Goal: Use online tool/utility: Utilize a website feature to perform a specific function

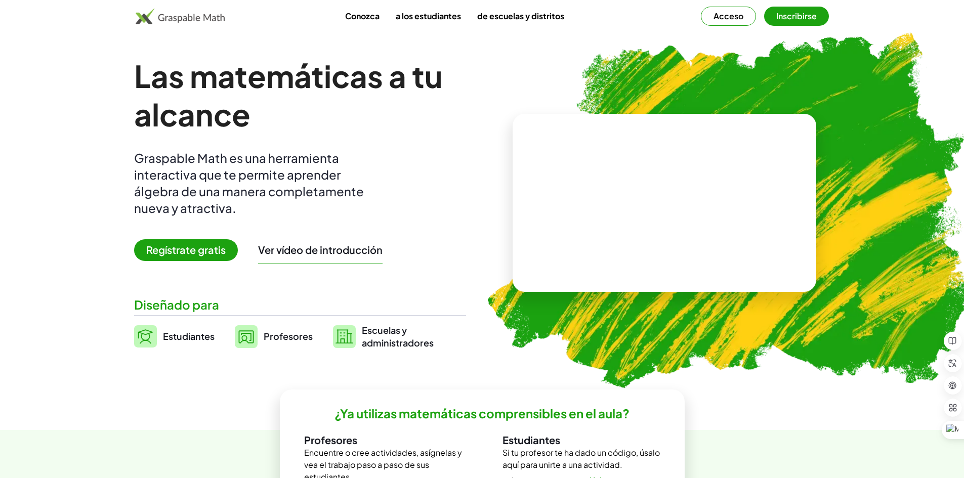
click at [368, 19] on font "Conozca" at bounding box center [362, 16] width 34 height 11
click at [737, 28] on div "Conozca a los estudiantes de escuelas y distritos Acceso Inscribirse" at bounding box center [482, 16] width 964 height 32
click at [737, 11] on font "Acceso" at bounding box center [728, 16] width 30 height 11
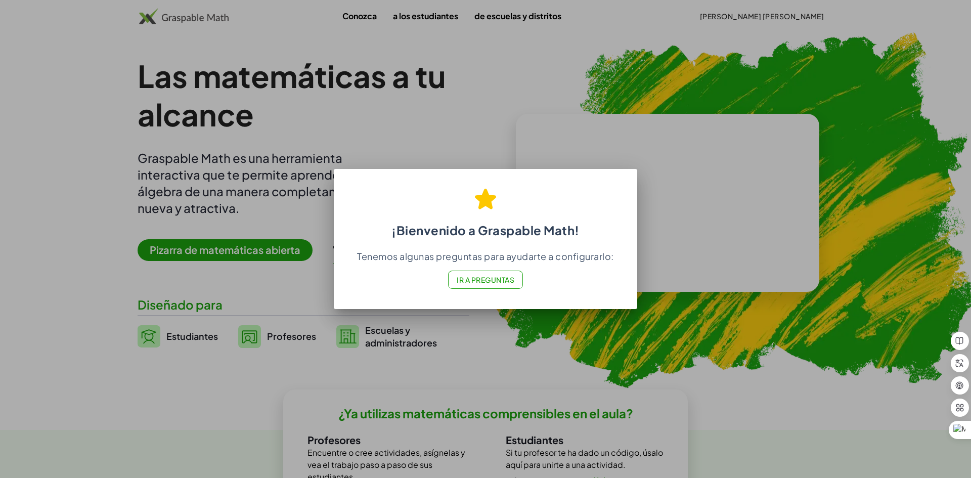
click at [530, 333] on div at bounding box center [485, 239] width 971 height 478
click at [502, 282] on font "Ir a Preguntas" at bounding box center [486, 279] width 58 height 9
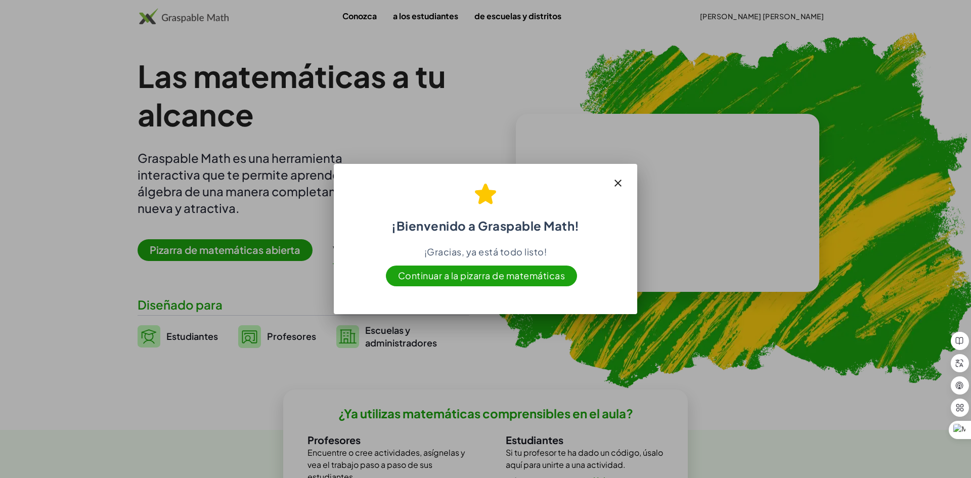
click at [617, 184] on icon "button" at bounding box center [618, 183] width 12 height 12
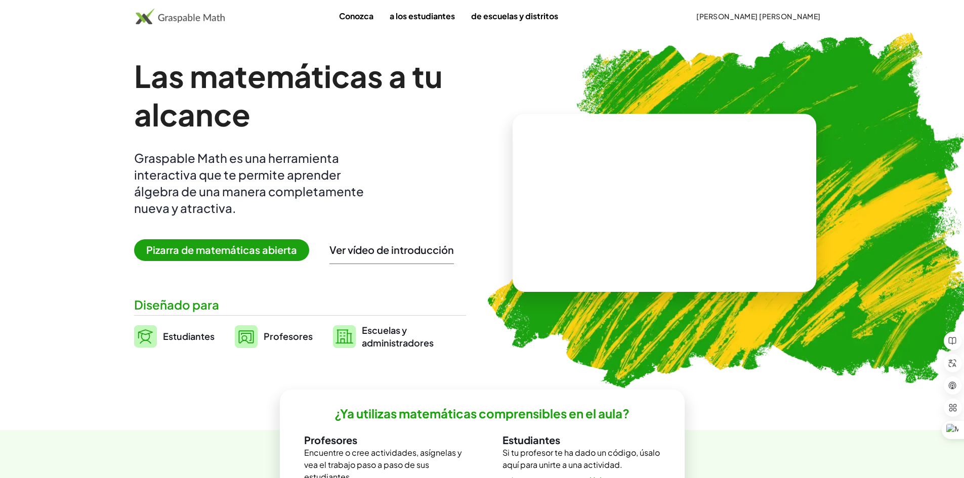
click at [345, 249] on font "Ver vídeo de introducción" at bounding box center [391, 249] width 124 height 13
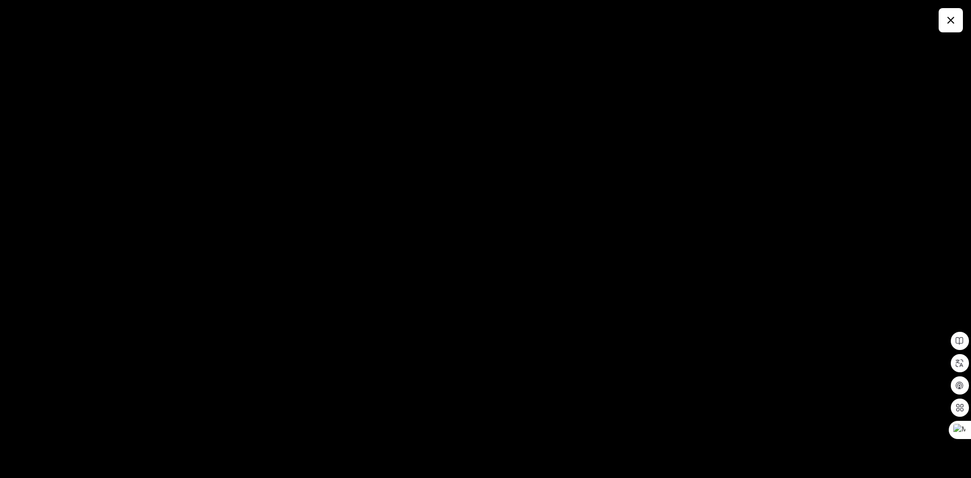
click at [945, 19] on icon "button" at bounding box center [951, 20] width 12 height 12
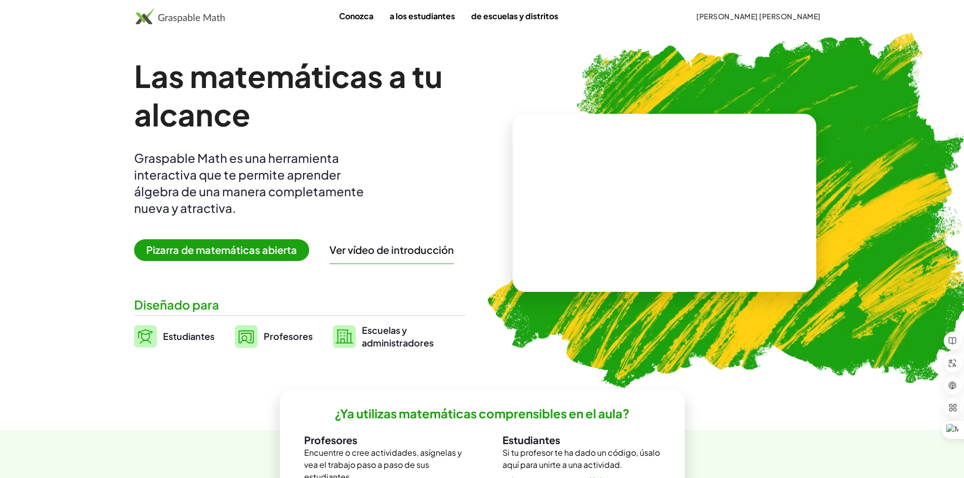
click at [207, 252] on font "Pizarra de matemáticas abierta" at bounding box center [221, 249] width 151 height 13
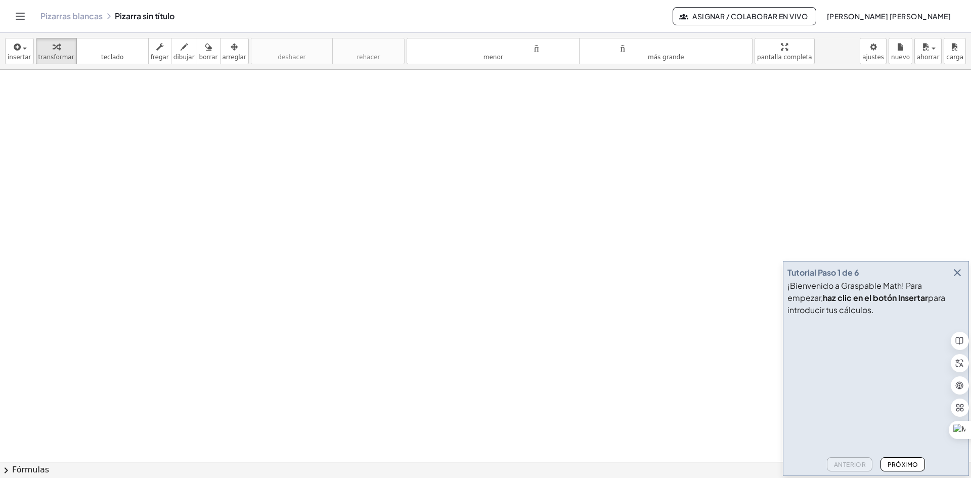
drag, startPoint x: 222, startPoint y: 193, endPoint x: 206, endPoint y: 215, distance: 27.1
click at [177, 50] on div "button" at bounding box center [184, 46] width 21 height 12
drag, startPoint x: 95, startPoint y: 115, endPoint x: 113, endPoint y: 129, distance: 22.8
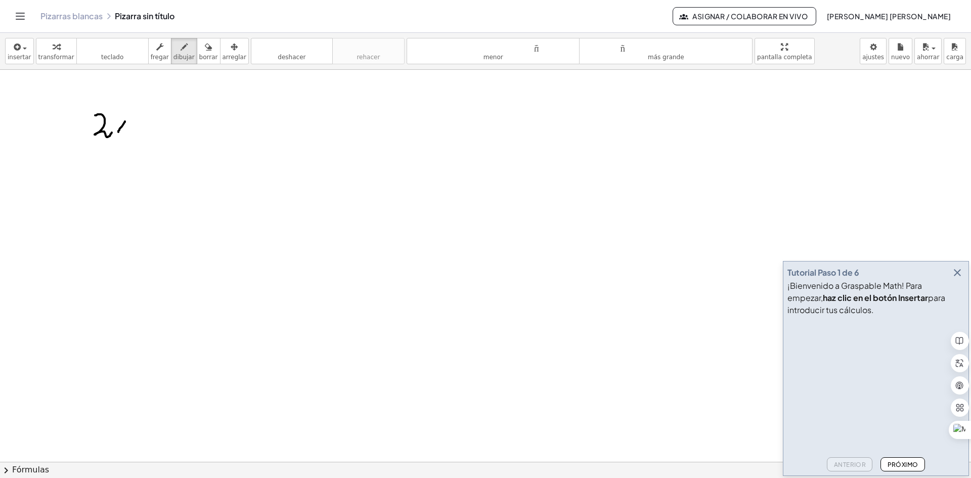
drag, startPoint x: 125, startPoint y: 121, endPoint x: 118, endPoint y: 132, distance: 12.5
drag, startPoint x: 120, startPoint y: 126, endPoint x: 123, endPoint y: 131, distance: 5.2
drag, startPoint x: 140, startPoint y: 112, endPoint x: 132, endPoint y: 134, distance: 23.2
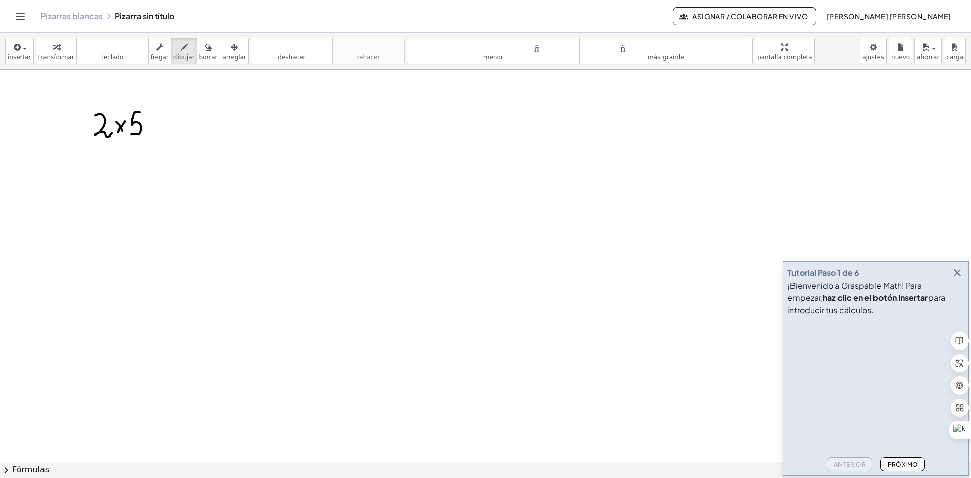
click at [203, 52] on div "button" at bounding box center [208, 46] width 19 height 12
drag, startPoint x: 156, startPoint y: 111, endPoint x: 29, endPoint y: 83, distance: 130.0
click at [53, 46] on icon "button" at bounding box center [56, 47] width 7 height 12
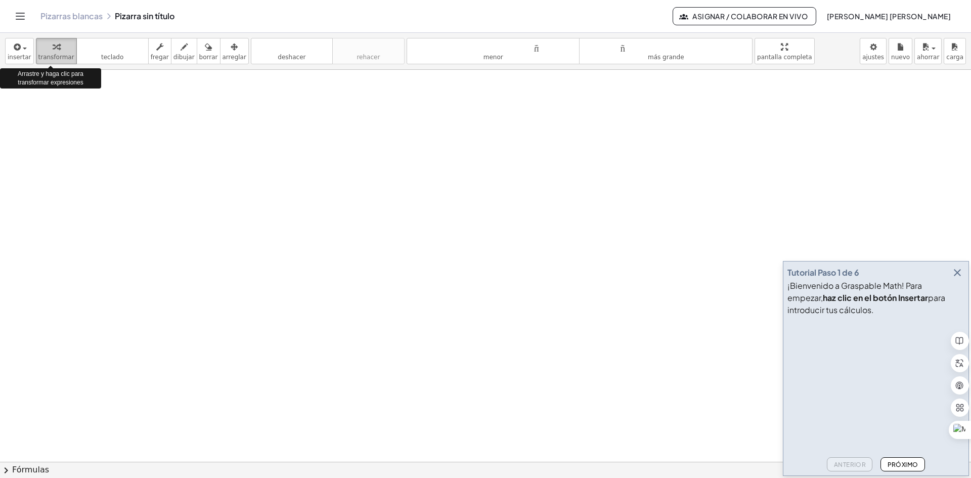
click at [60, 59] on font "transformar" at bounding box center [56, 57] width 36 height 7
drag, startPoint x: 75, startPoint y: 103, endPoint x: 154, endPoint y: 72, distance: 85.4
click at [181, 51] on icon "button" at bounding box center [184, 47] width 7 height 12
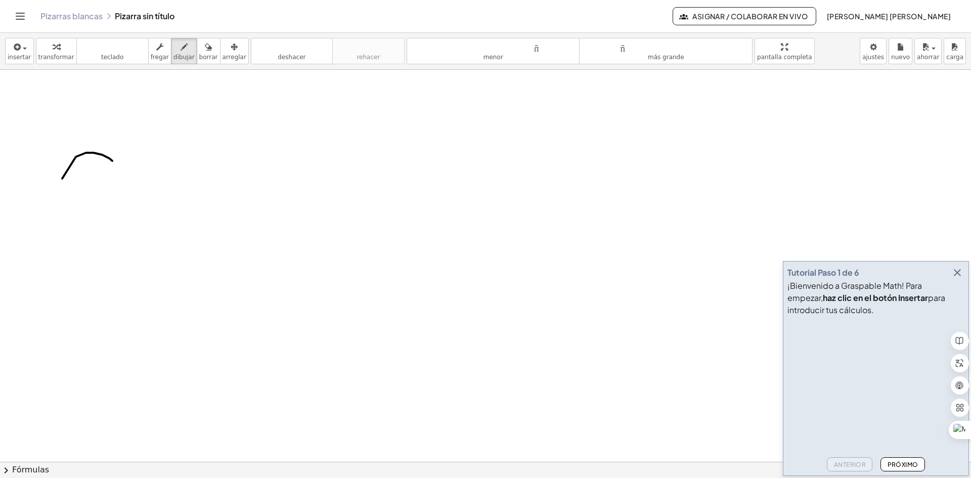
drag, startPoint x: 62, startPoint y: 179, endPoint x: 117, endPoint y: 168, distance: 55.6
click at [50, 55] on font "transformar" at bounding box center [56, 57] width 36 height 7
drag, startPoint x: 100, startPoint y: 175, endPoint x: 94, endPoint y: 155, distance: 20.6
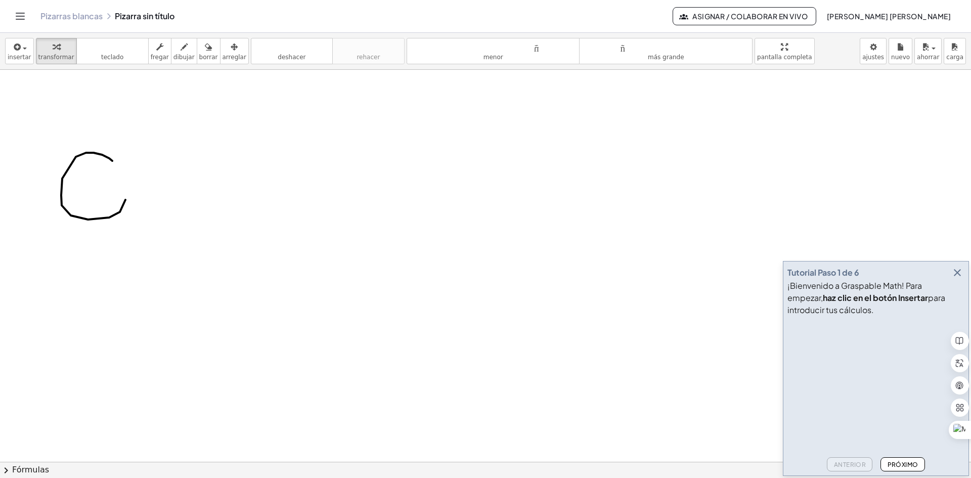
drag, startPoint x: 94, startPoint y: 146, endPoint x: 98, endPoint y: 160, distance: 15.4
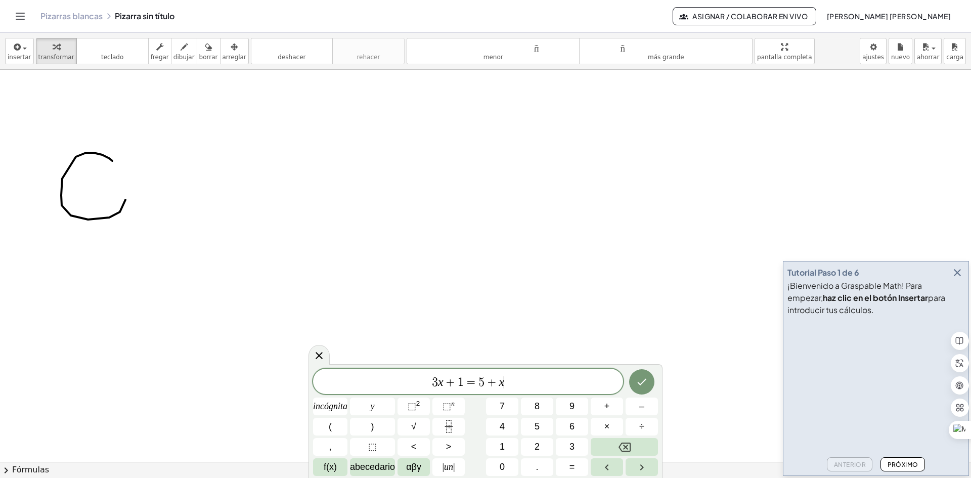
click at [199, 59] on font "borrar" at bounding box center [208, 57] width 19 height 7
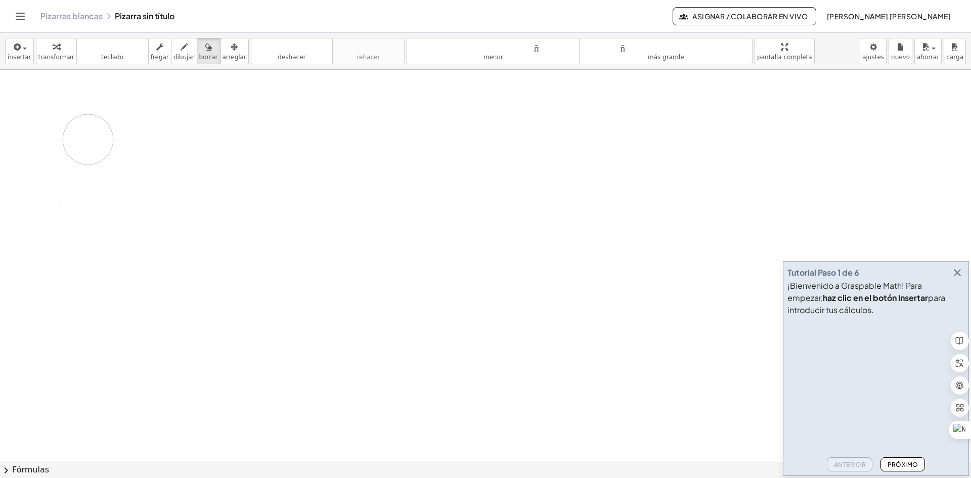
drag, startPoint x: 82, startPoint y: 181, endPoint x: 86, endPoint y: 130, distance: 50.7
click at [62, 62] on button "transformar" at bounding box center [56, 51] width 41 height 26
click at [174, 54] on font "dibujar" at bounding box center [184, 57] width 21 height 7
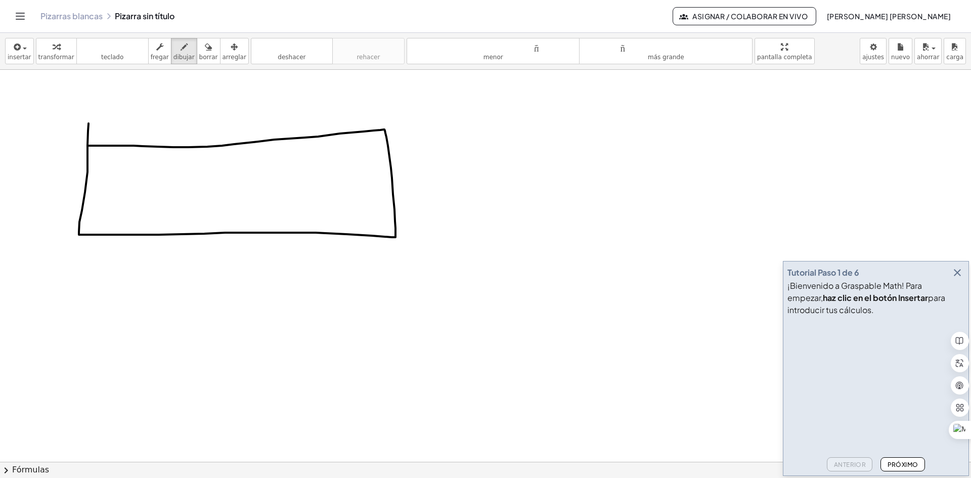
drag, startPoint x: 89, startPoint y: 123, endPoint x: 125, endPoint y: 173, distance: 61.1
click at [61, 63] on button "transformar" at bounding box center [56, 51] width 41 height 26
drag, startPoint x: 118, startPoint y: 146, endPoint x: 125, endPoint y: 165, distance: 19.8
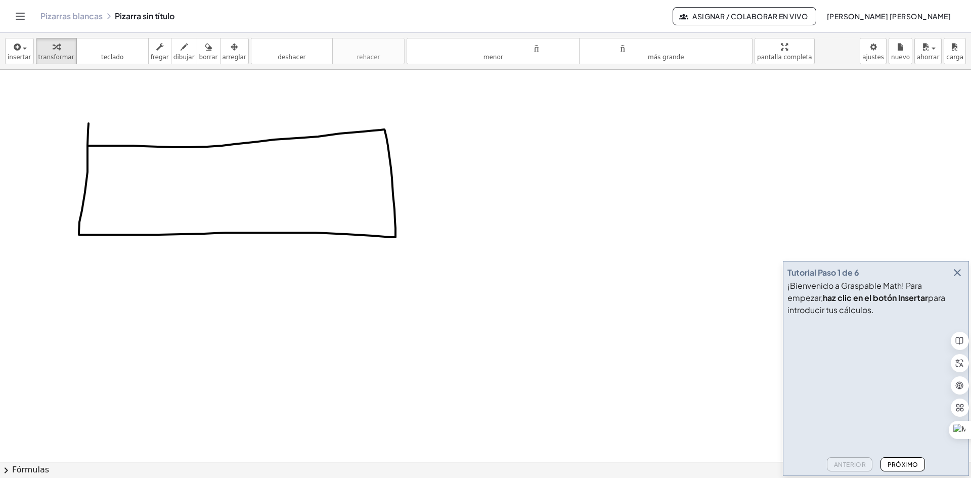
drag, startPoint x: 128, startPoint y: 135, endPoint x: 130, endPoint y: 154, distance: 19.3
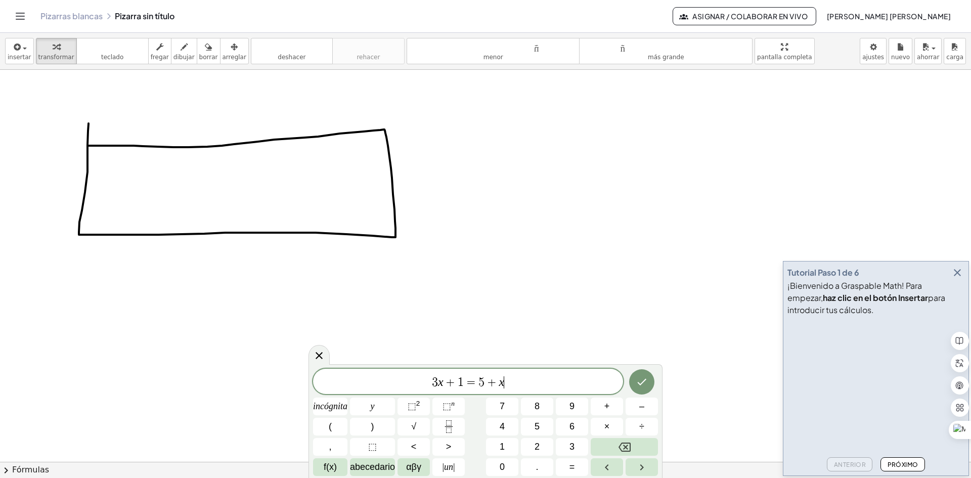
click at [199, 49] on div "button" at bounding box center [208, 46] width 19 height 12
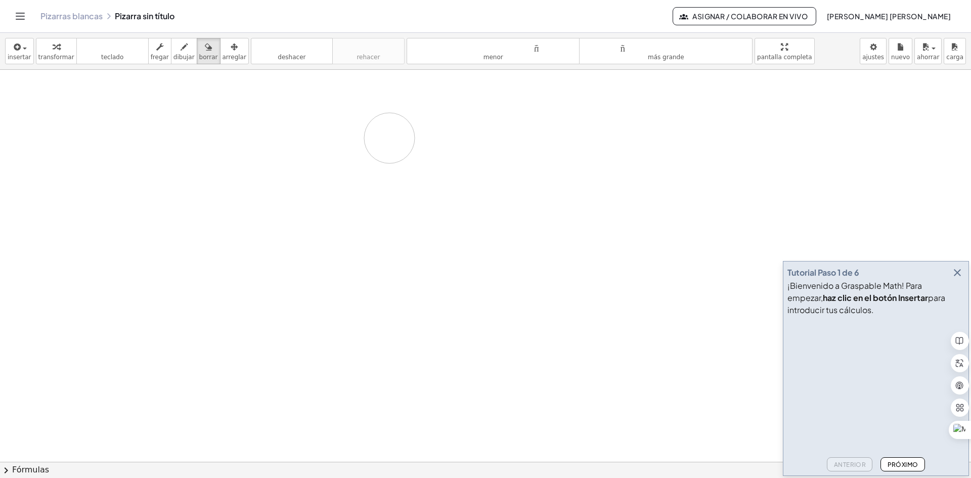
drag, startPoint x: 200, startPoint y: 191, endPoint x: 324, endPoint y: 147, distance: 130.9
click at [611, 56] on button "tamaño_del_formato más grande" at bounding box center [666, 51] width 174 height 26
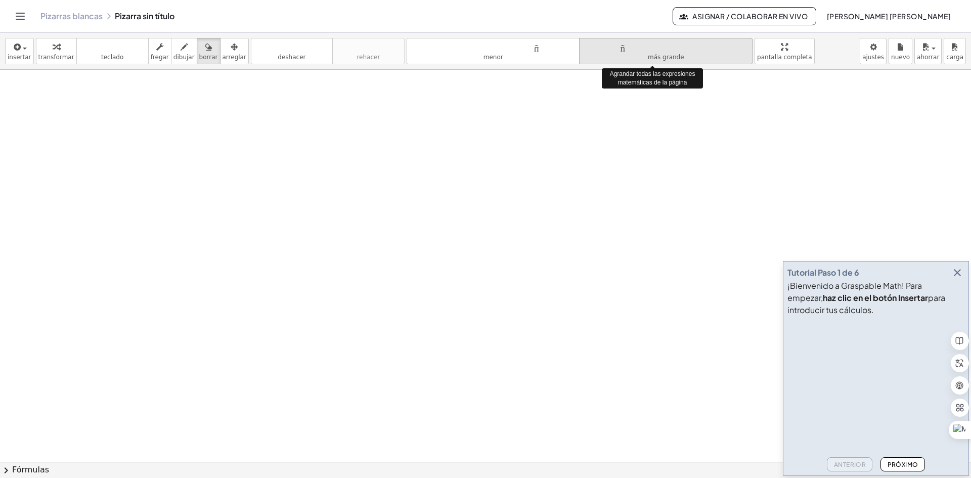
click at [611, 56] on button "tamaño_del_formato más grande" at bounding box center [666, 51] width 174 height 26
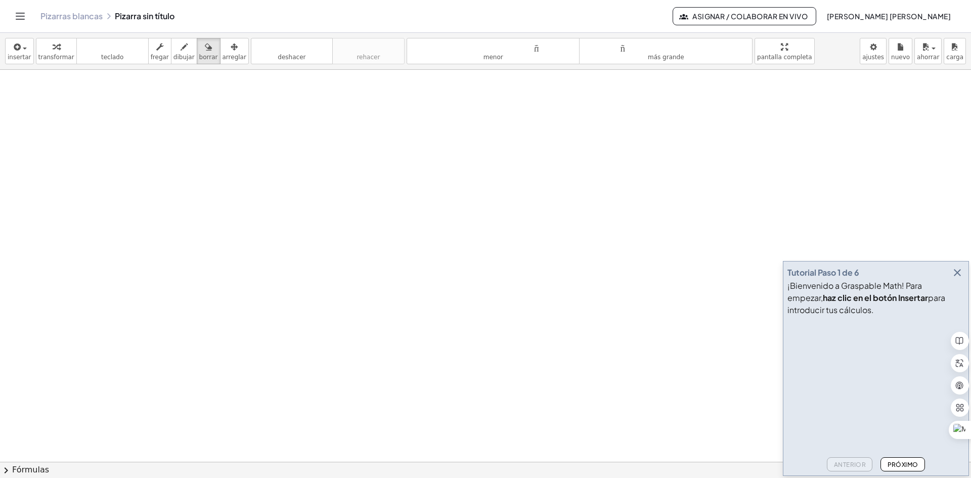
drag, startPoint x: 771, startPoint y: 54, endPoint x: 771, endPoint y: 98, distance: 44.0
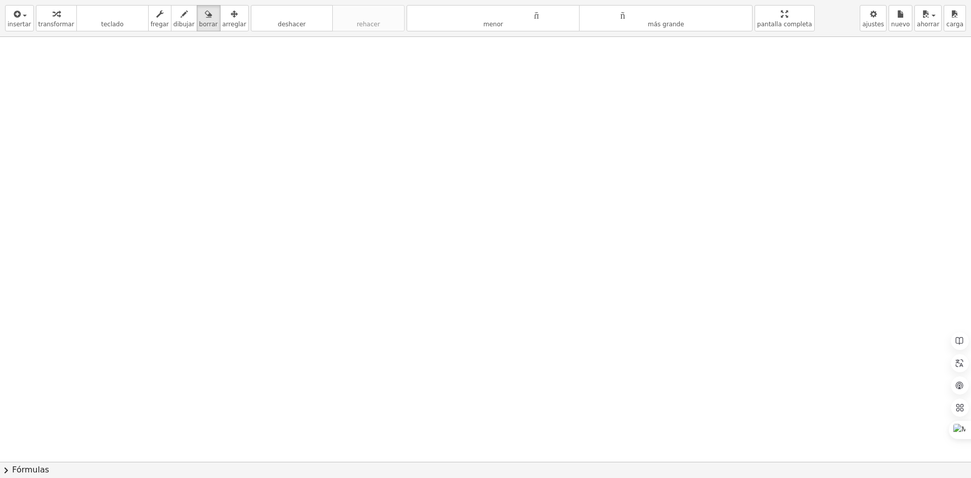
click at [771, 98] on div "insertar Seleccione uno: Expresión matemática Función Texto Vídeo de YouTube Gr…" at bounding box center [485, 239] width 971 height 478
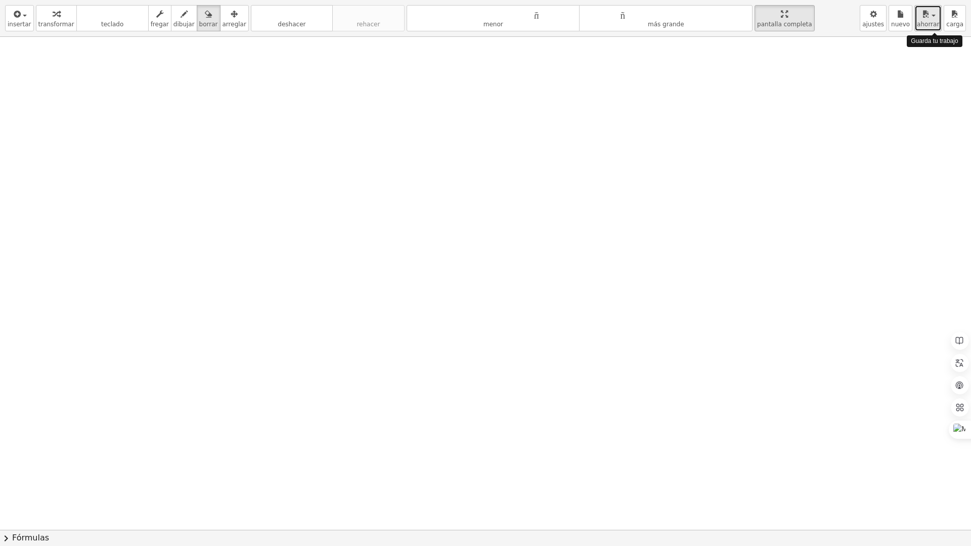
click at [932, 24] on font "ahorrar" at bounding box center [928, 24] width 22 height 7
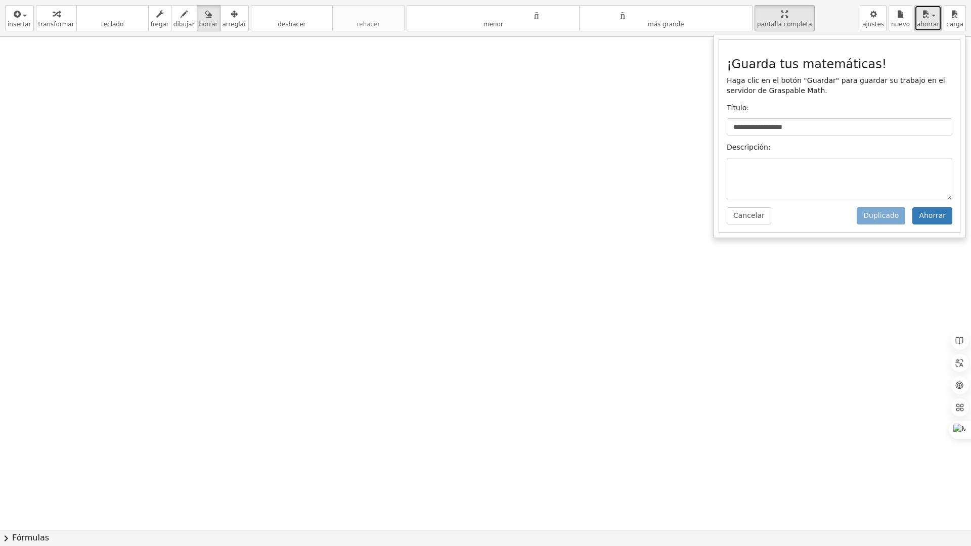
click at [928, 19] on icon "button" at bounding box center [925, 14] width 9 height 12
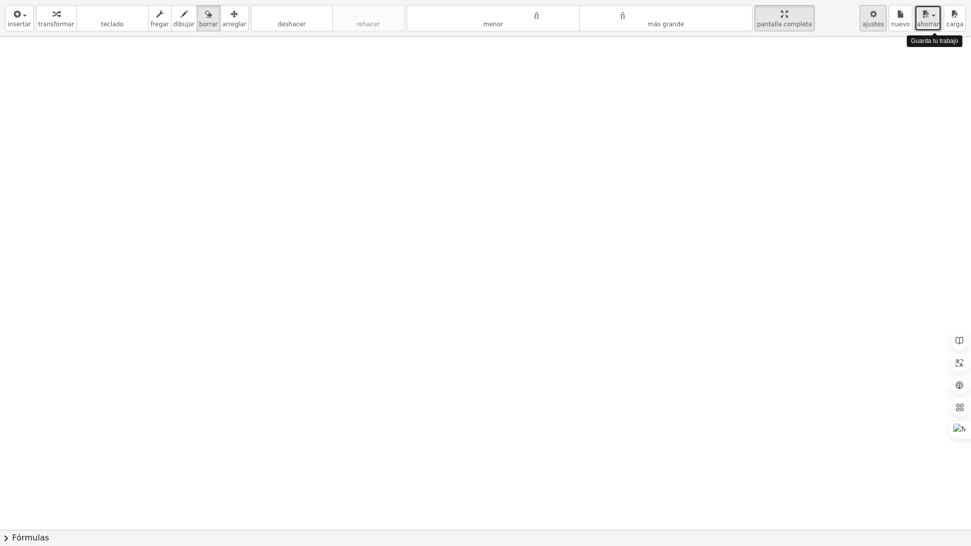
click at [875, 23] on font "ajustes" at bounding box center [874, 24] width 22 height 7
click at [877, 19] on icon "button" at bounding box center [873, 14] width 7 height 12
click at [884, 21] on font "ajustes" at bounding box center [874, 24] width 22 height 7
drag, startPoint x: 759, startPoint y: 15, endPoint x: 759, endPoint y: -29, distance: 44.0
click at [759, 0] on html "**********" at bounding box center [485, 273] width 971 height 546
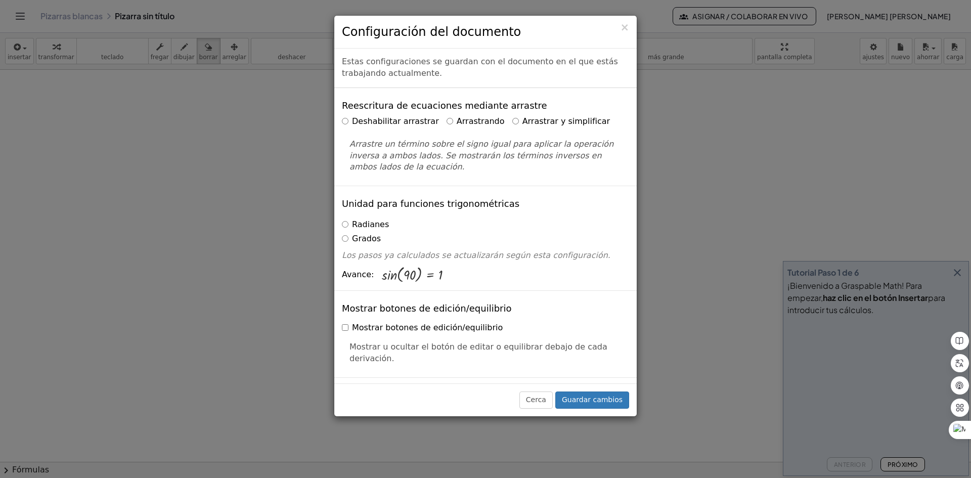
click at [512, 119] on label "Arrastrar y simplificar" at bounding box center [561, 122] width 98 height 12
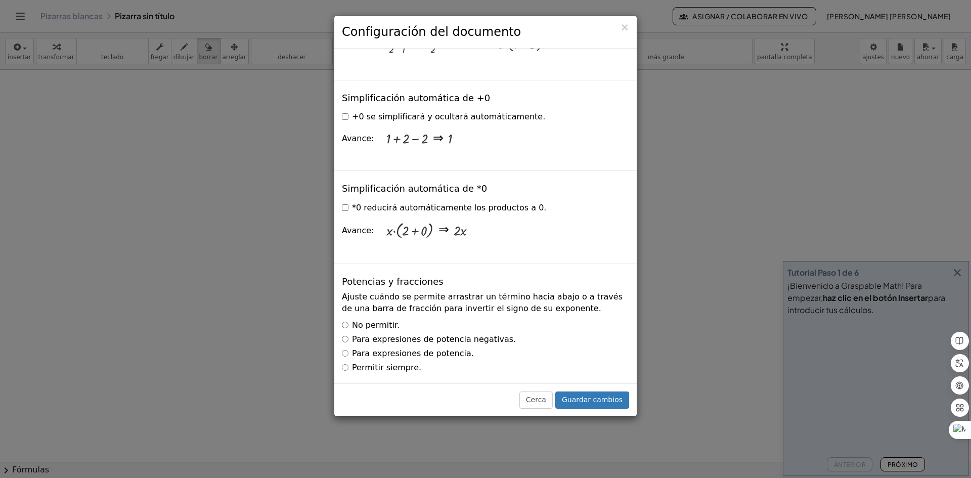
scroll to position [1416, 0]
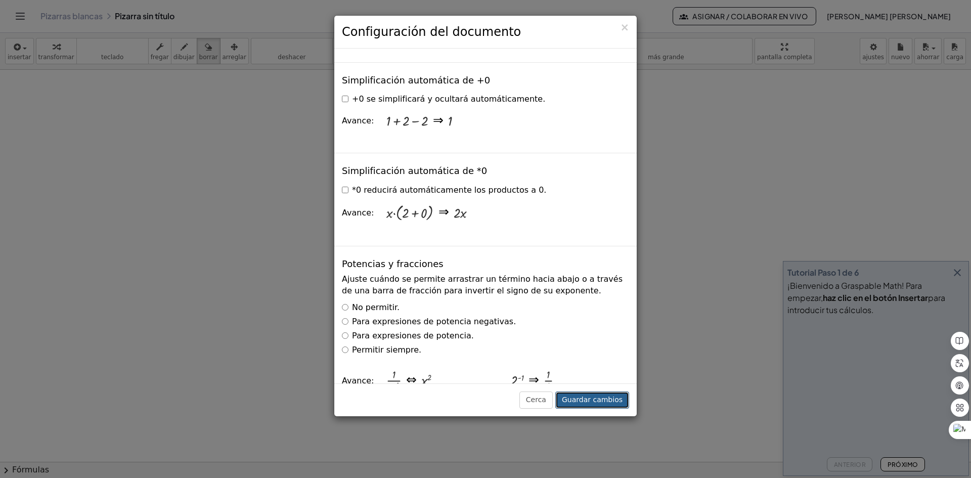
click at [596, 394] on button "Guardar cambios" at bounding box center [592, 400] width 74 height 17
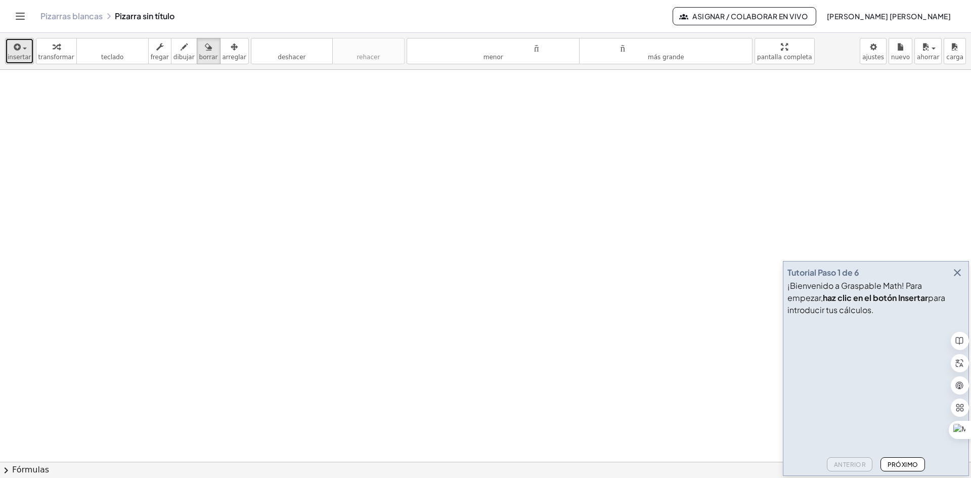
click at [20, 54] on font "insertar" at bounding box center [20, 57] width 24 height 7
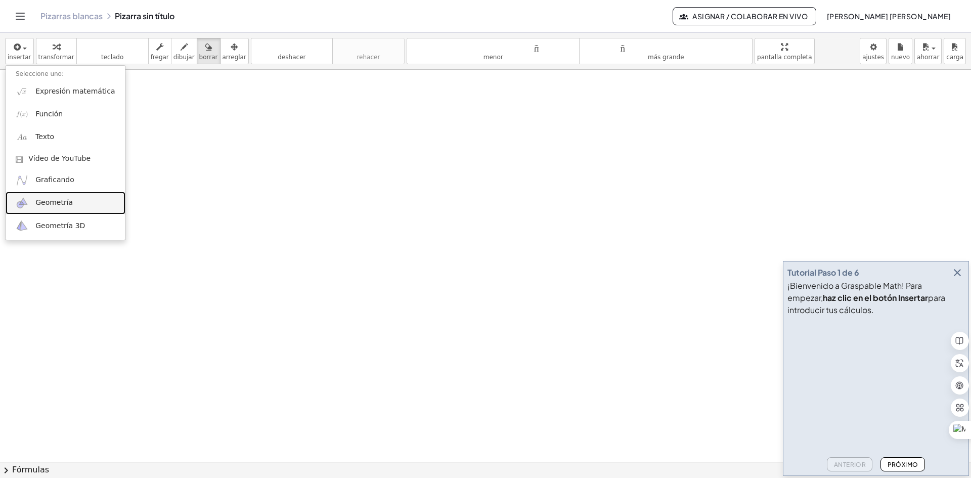
click at [70, 204] on link "Geometría" at bounding box center [66, 203] width 120 height 23
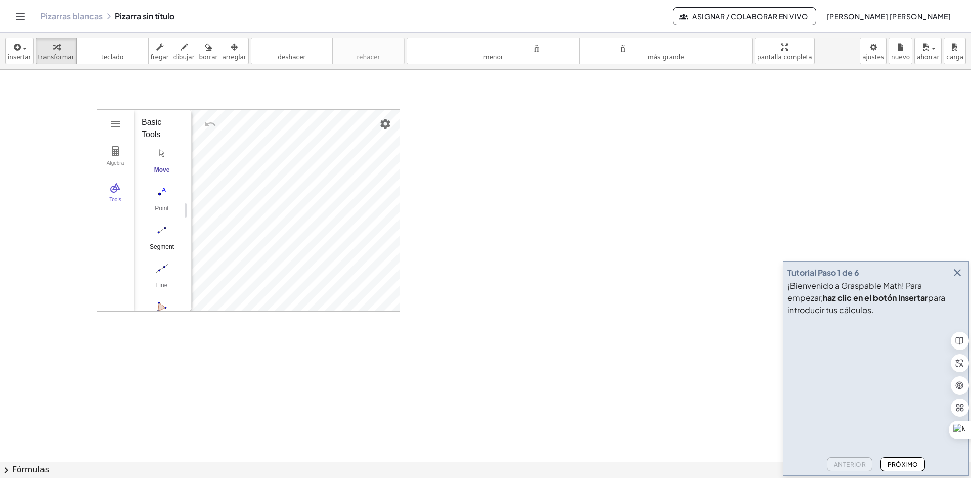
scroll to position [0, 0]
click at [116, 156] on img "Geometry" at bounding box center [115, 151] width 12 height 12
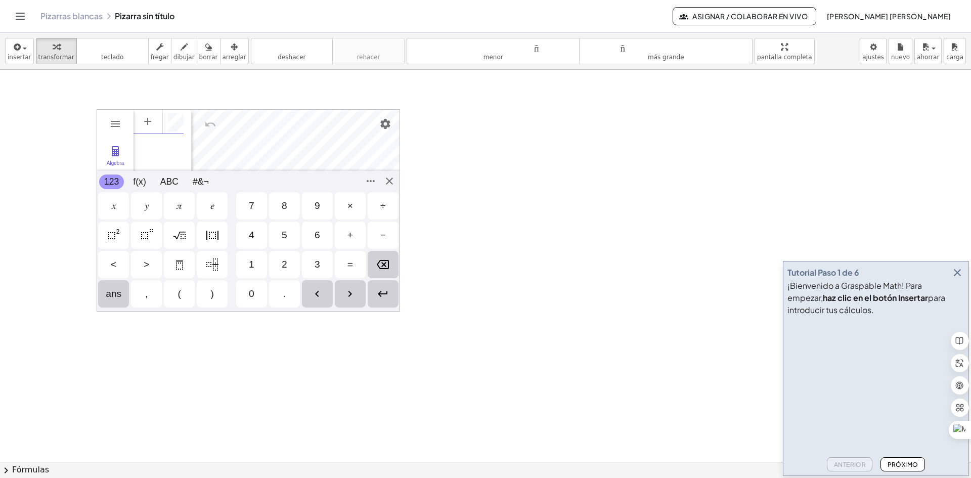
drag, startPoint x: 107, startPoint y: 305, endPoint x: 99, endPoint y: 262, distance: 43.7
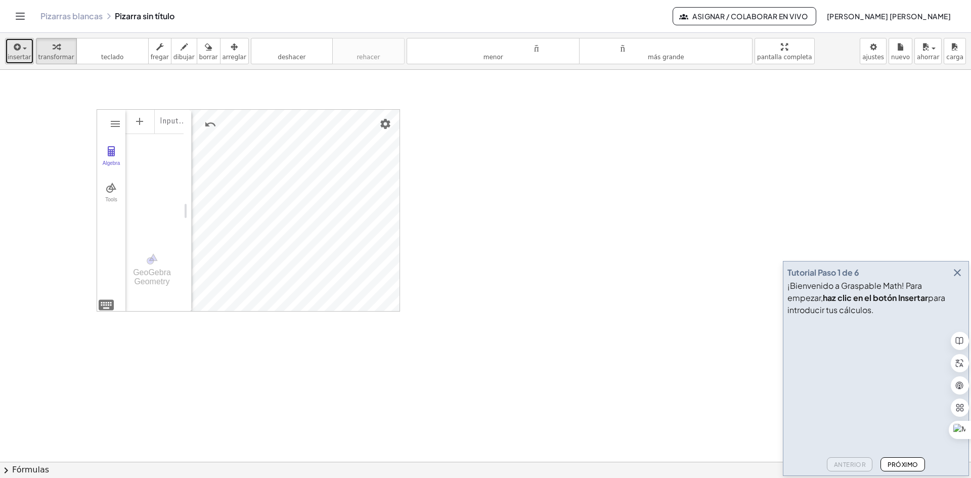
click at [18, 54] on font "insertar" at bounding box center [20, 57] width 24 height 7
click at [384, 131] on button "Settings" at bounding box center [385, 124] width 18 height 18
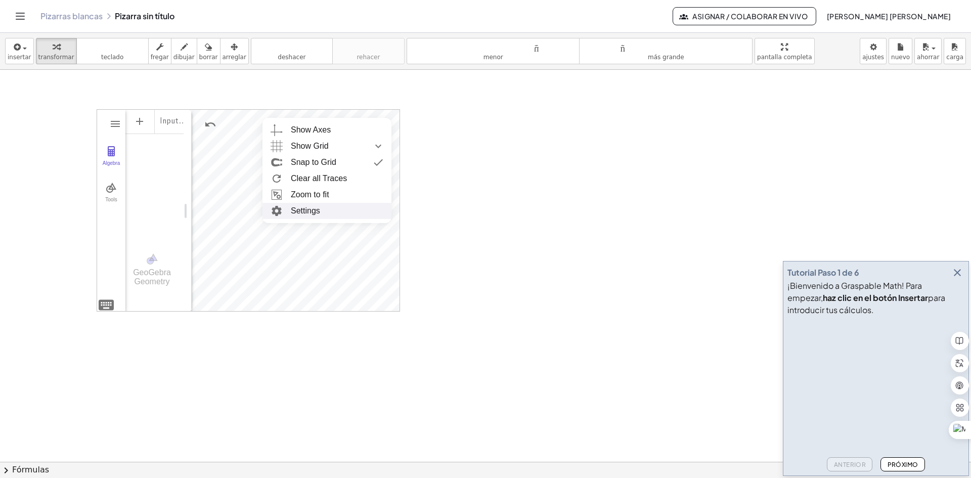
click at [332, 209] on li "Settings" at bounding box center [327, 211] width 129 height 16
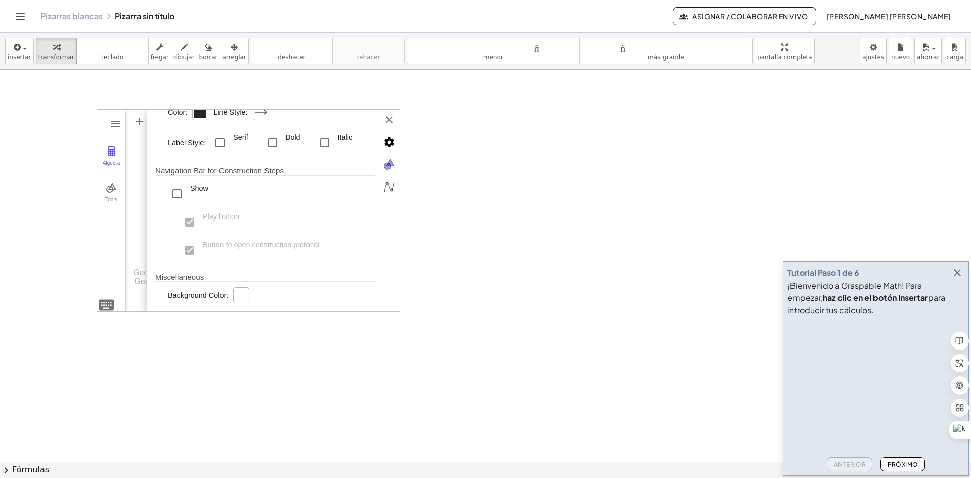
scroll to position [202, 0]
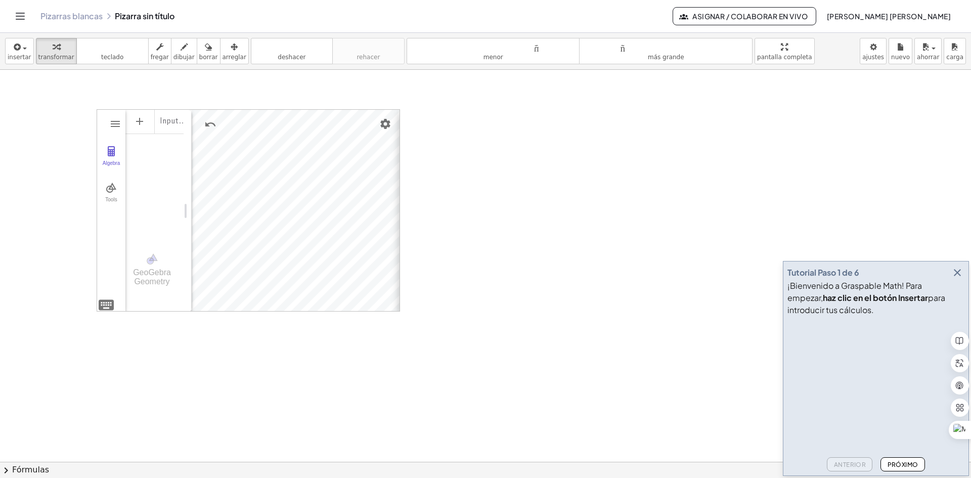
click at [400, 121] on div "Basic xAxis yAxis Grid Dimensions x Min: **** x Max: **** y Min: ***** y Max: *…" at bounding box center [526, 211] width 253 height 202
click at [150, 273] on div "GeoGebra Geometry" at bounding box center [151, 277] width 53 height 18
click at [113, 124] on img "Geometry" at bounding box center [115, 124] width 12 height 12
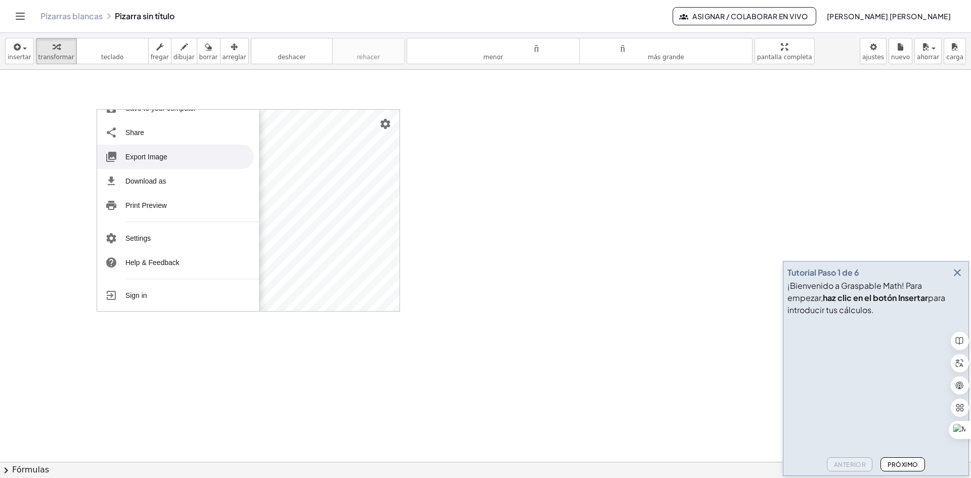
scroll to position [124, 0]
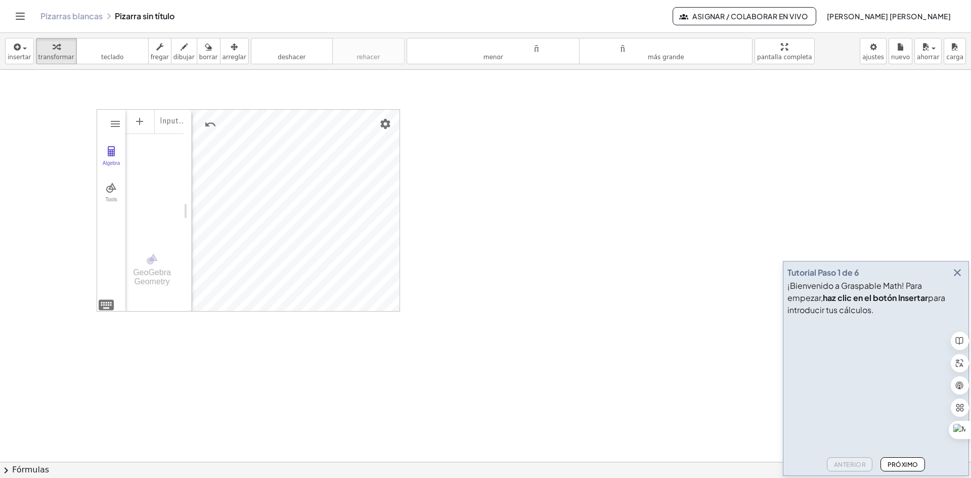
drag, startPoint x: 143, startPoint y: 300, endPoint x: 143, endPoint y: 323, distance: 23.3
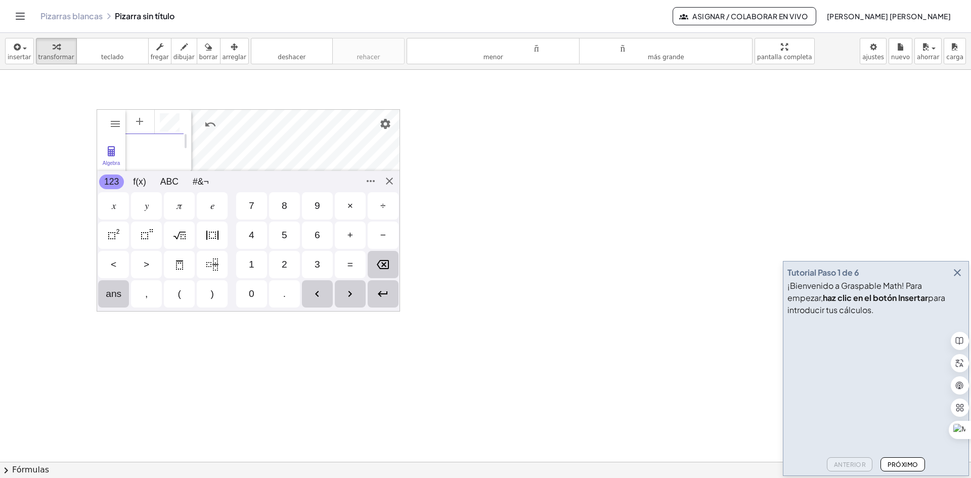
scroll to position [6, 0]
click at [220, 128] on div "Geometry" at bounding box center [207, 124] width 30 height 24
click at [217, 129] on button "Undo" at bounding box center [210, 124] width 18 height 18
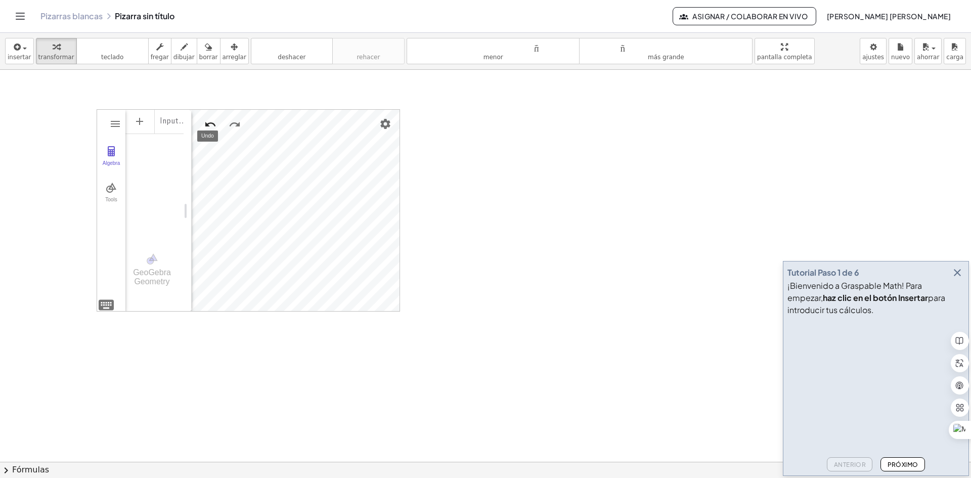
click at [217, 129] on button "Undo" at bounding box center [210, 124] width 18 height 18
click at [214, 128] on img "Undo" at bounding box center [210, 124] width 12 height 12
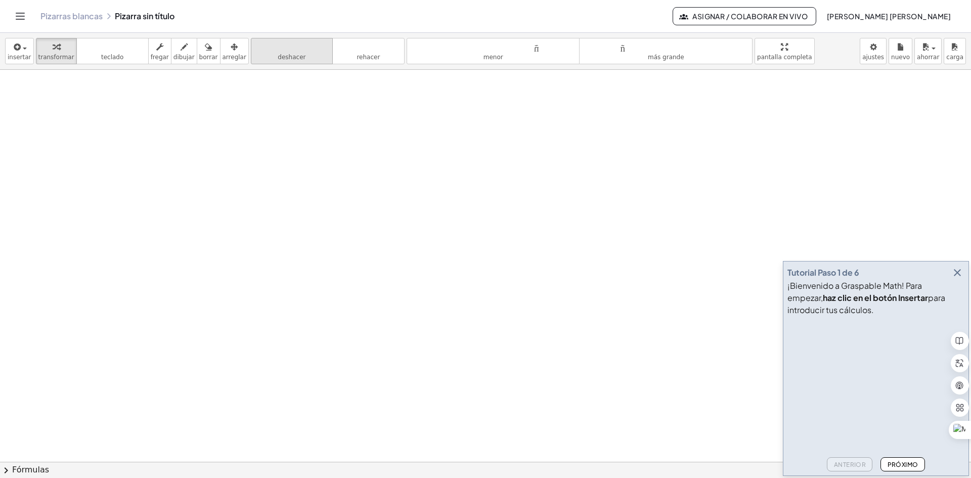
click at [253, 45] on font "deshacer" at bounding box center [291, 47] width 77 height 10
click at [156, 52] on icon "button" at bounding box center [159, 47] width 7 height 12
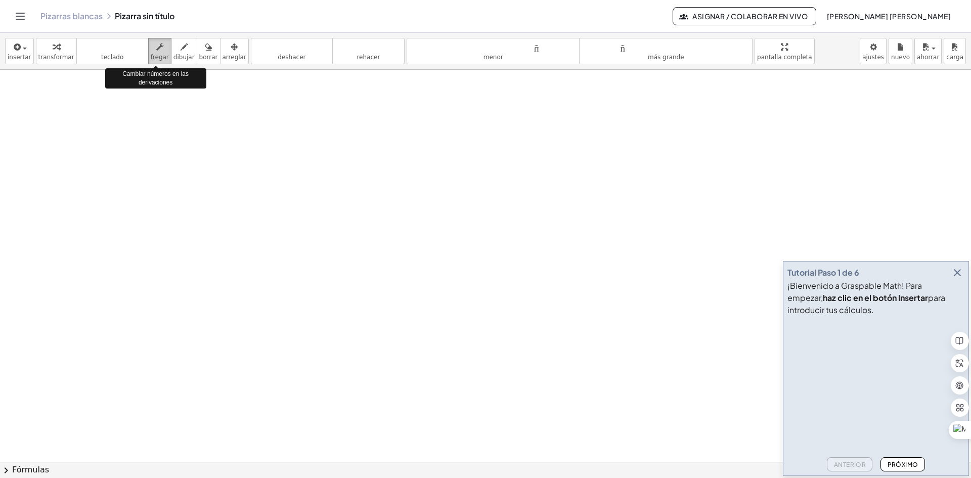
click at [156, 52] on icon "button" at bounding box center [159, 47] width 7 height 12
click at [205, 49] on icon "button" at bounding box center [208, 47] width 7 height 12
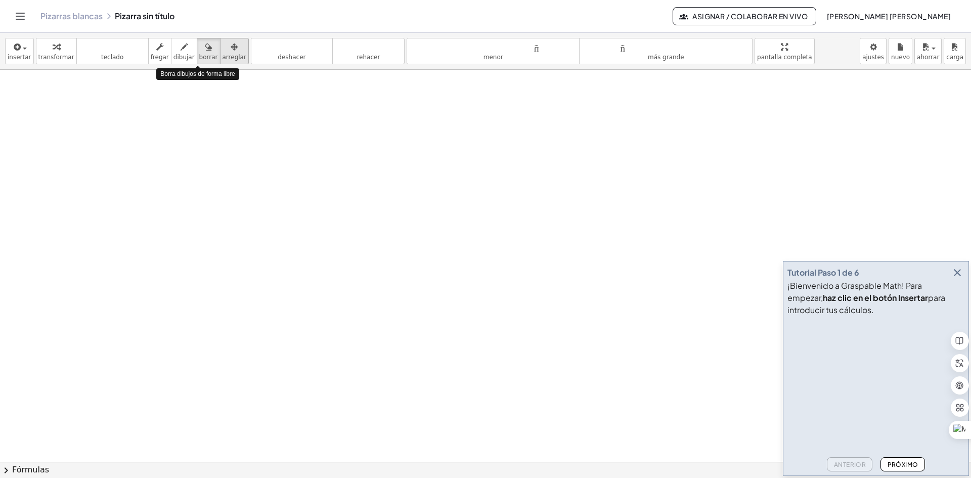
click at [231, 48] on icon "button" at bounding box center [234, 47] width 7 height 12
click at [181, 51] on icon "button" at bounding box center [184, 47] width 7 height 12
click at [201, 54] on font "borrar" at bounding box center [208, 57] width 19 height 7
click at [266, 51] on font "deshacer" at bounding box center [291, 47] width 77 height 10
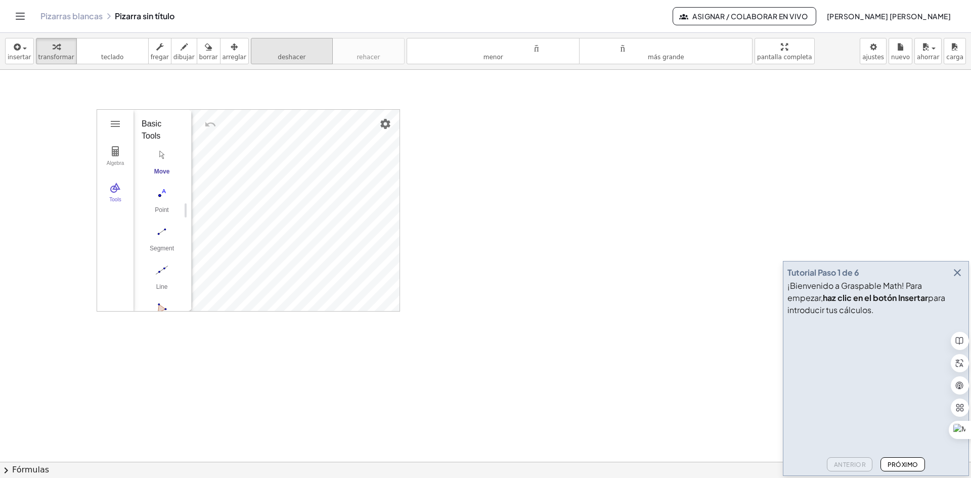
click at [293, 47] on font "deshacer" at bounding box center [291, 47] width 77 height 10
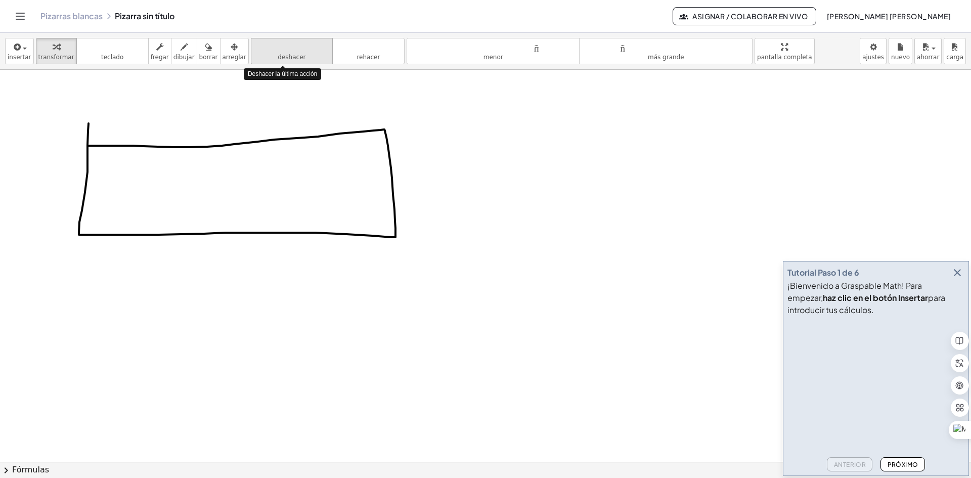
click at [293, 47] on font "deshacer" at bounding box center [291, 47] width 77 height 10
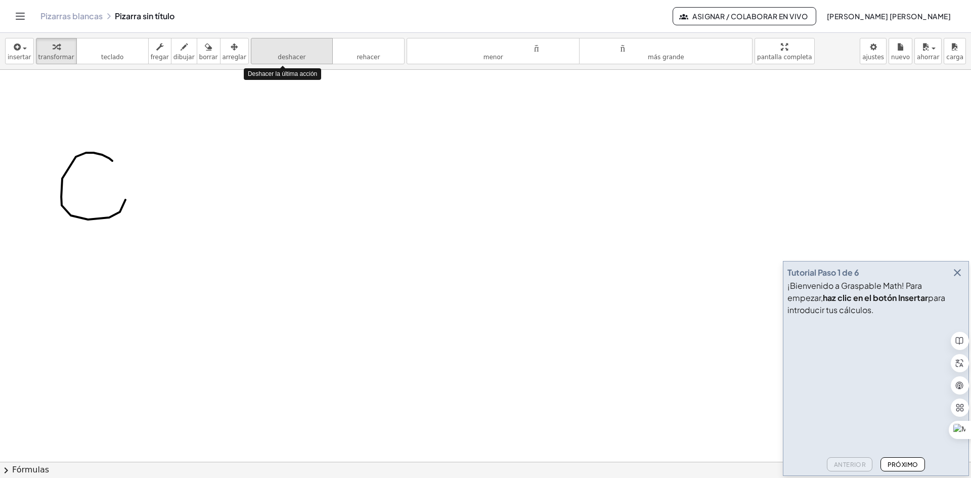
click at [293, 47] on font "deshacer" at bounding box center [291, 47] width 77 height 10
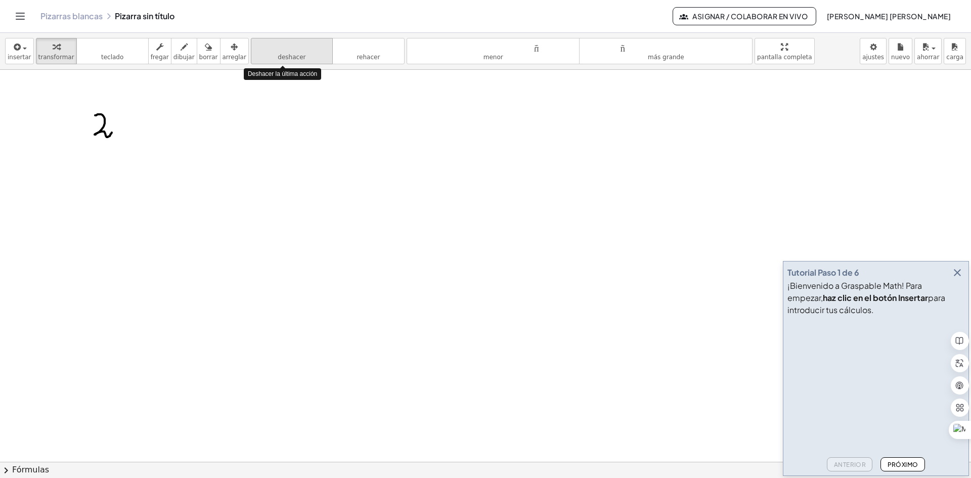
click at [293, 47] on font "deshacer" at bounding box center [291, 47] width 77 height 10
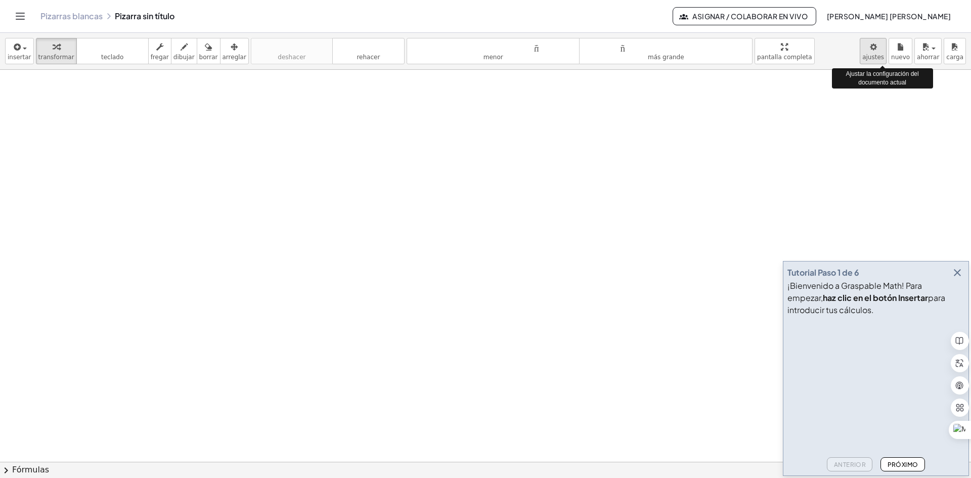
click at [878, 48] on body "**********" at bounding box center [485, 239] width 971 height 478
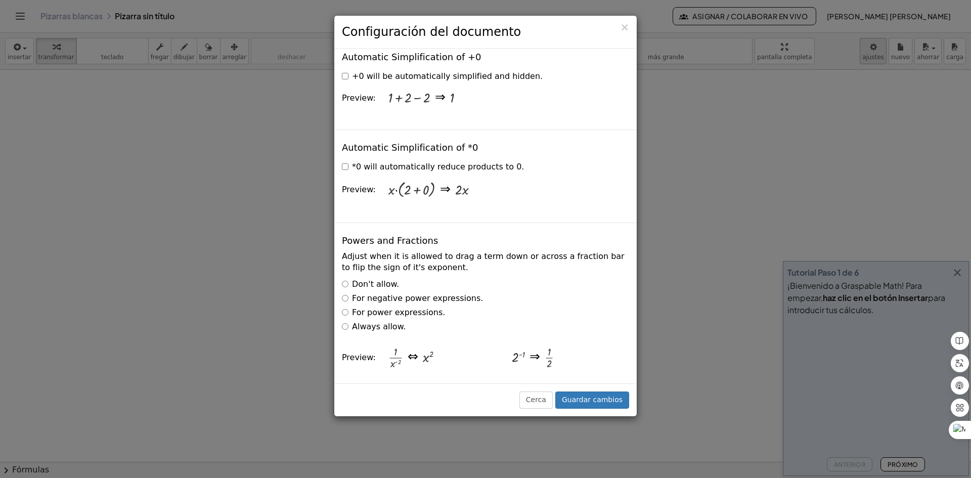
scroll to position [1427, 0]
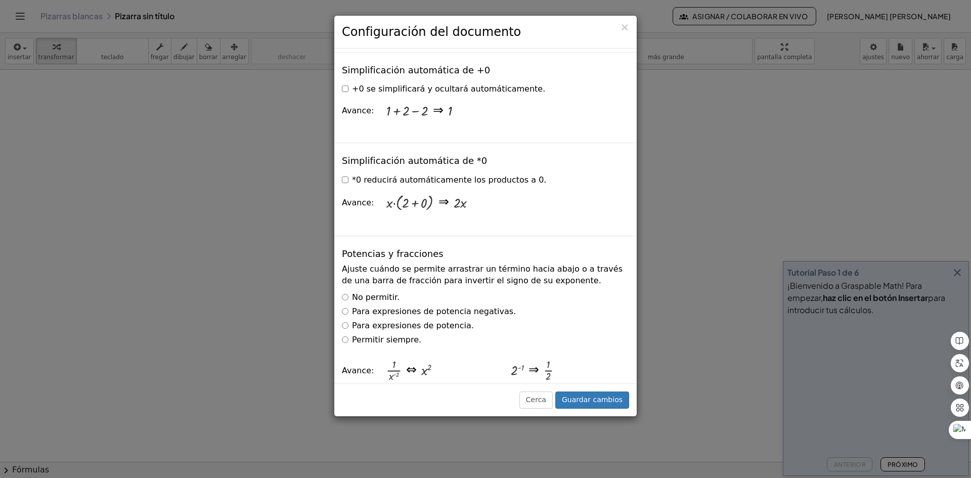
click at [866, 128] on div "× Configuración del documento Estas configuraciones se guardan con el documento…" at bounding box center [485, 239] width 971 height 478
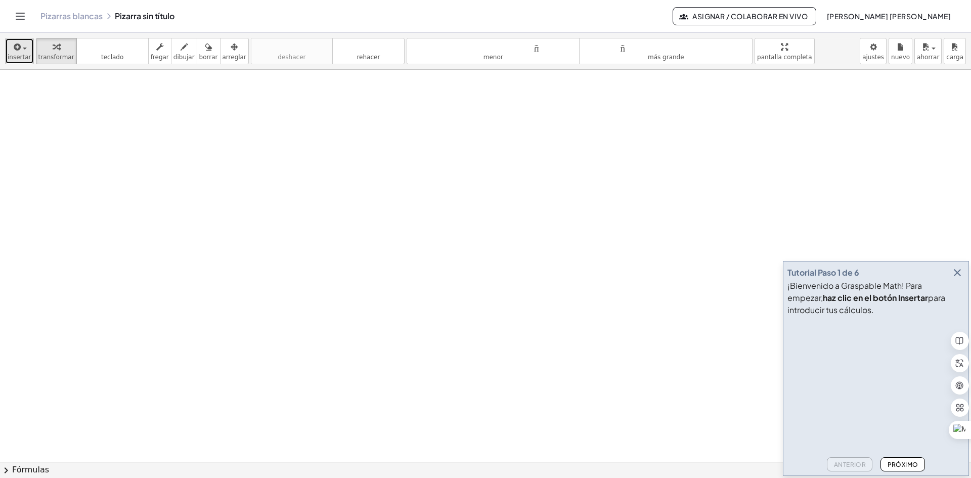
click at [21, 59] on font "insertar" at bounding box center [20, 57] width 24 height 7
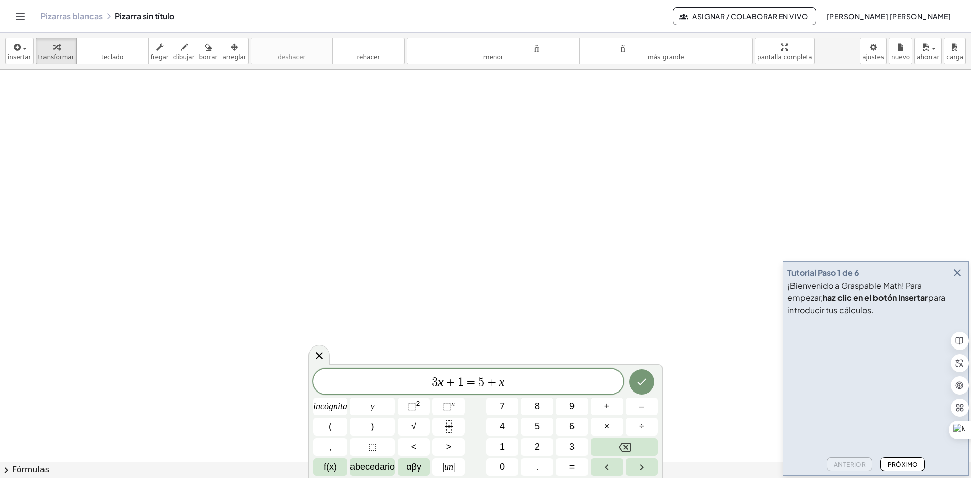
click at [341, 400] on span "incógnita" at bounding box center [330, 407] width 34 height 14
click at [605, 444] on button "Retroceso" at bounding box center [624, 447] width 67 height 18
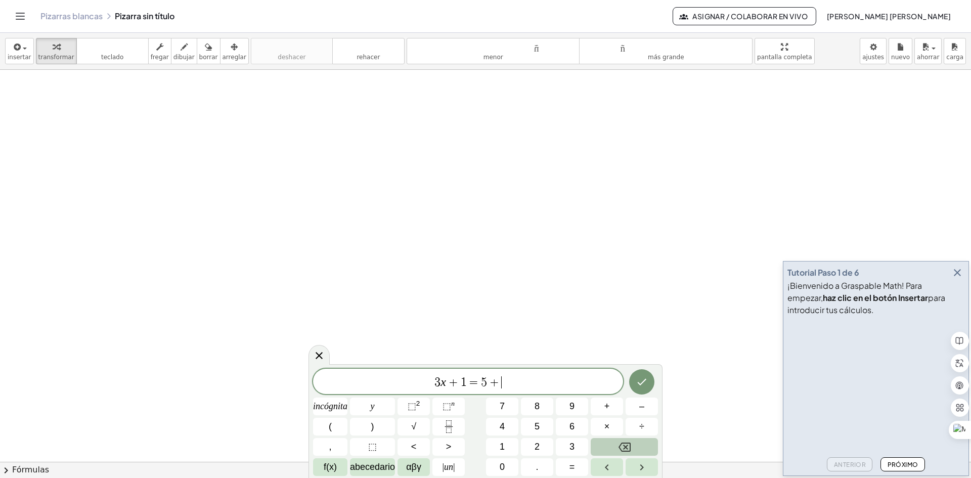
click at [605, 444] on button "Retroceso" at bounding box center [624, 447] width 67 height 18
click at [605, 442] on button "Retroceso" at bounding box center [624, 447] width 67 height 18
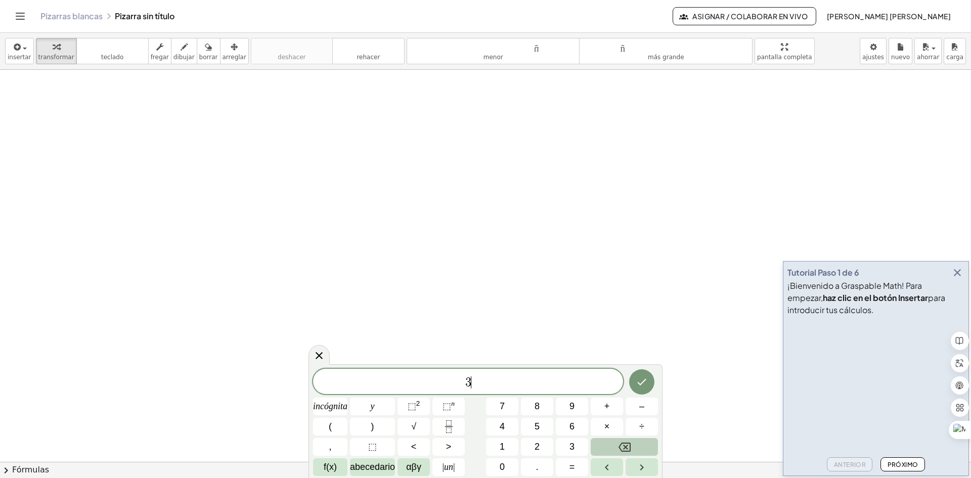
click at [605, 442] on button "Retroceso" at bounding box center [624, 447] width 67 height 18
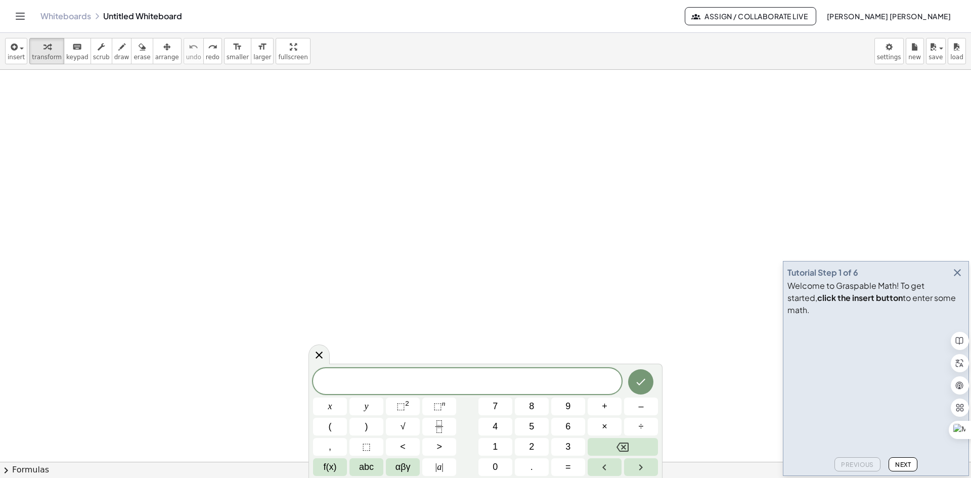
click at [118, 51] on icon "button" at bounding box center [121, 47] width 7 height 12
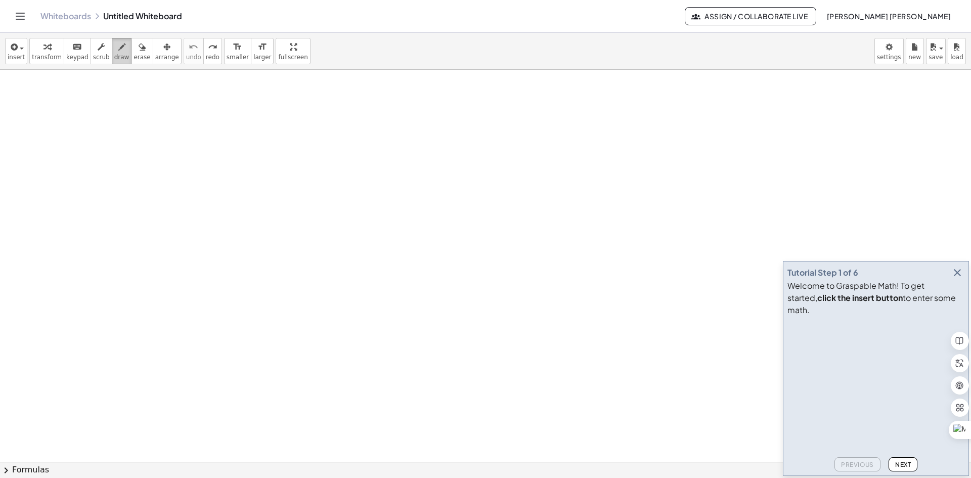
click at [118, 50] on icon "button" at bounding box center [121, 47] width 7 height 12
click at [20, 49] on span "button" at bounding box center [22, 49] width 4 height 2
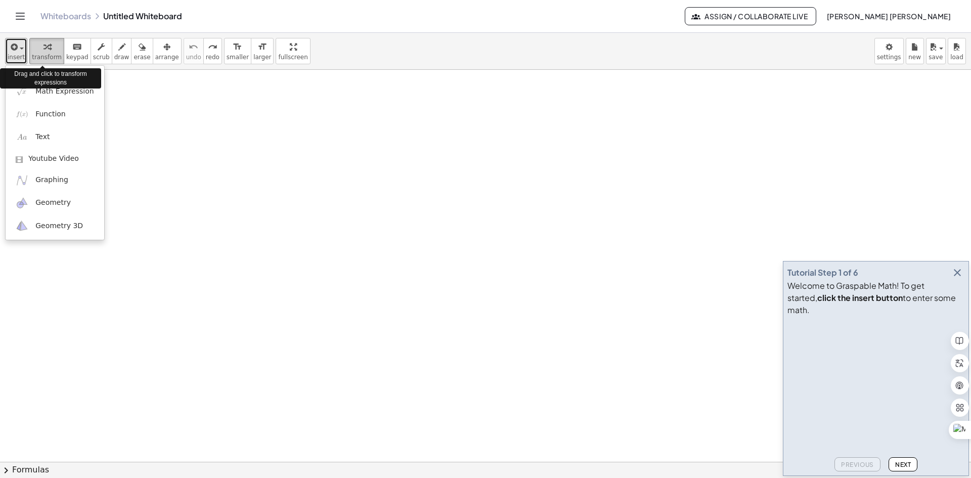
click at [44, 48] on icon "button" at bounding box center [47, 47] width 7 height 12
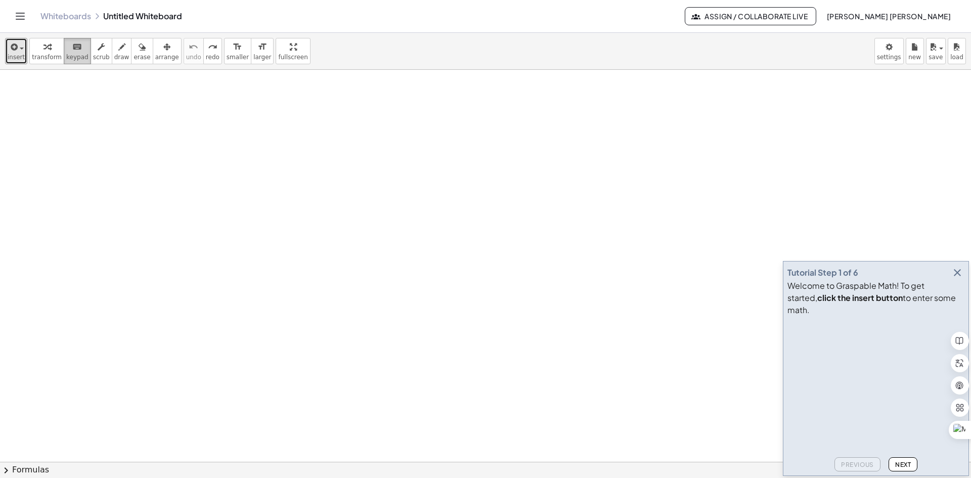
click at [73, 52] on icon "keyboard" at bounding box center [77, 47] width 10 height 12
click at [67, 53] on button "keyboard keypad" at bounding box center [77, 51] width 27 height 26
click at [93, 52] on div "button" at bounding box center [101, 46] width 17 height 12
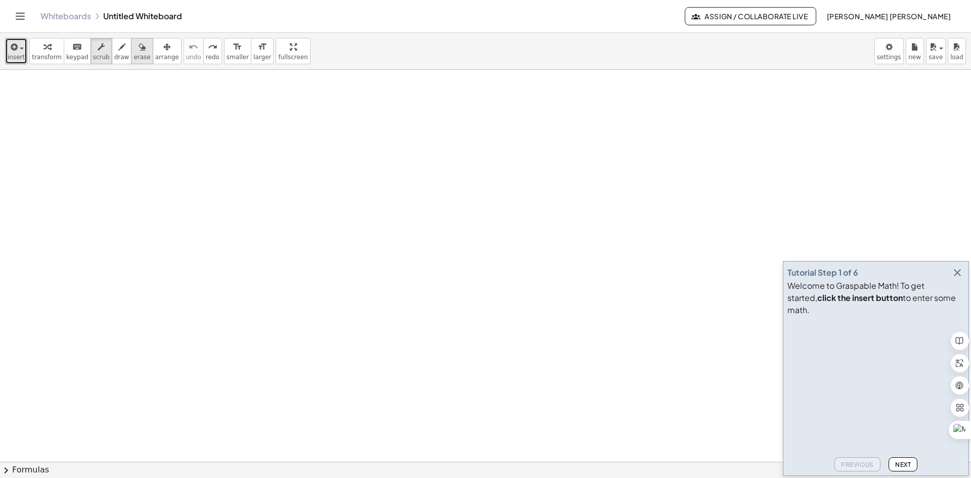
click at [134, 60] on span "erase" at bounding box center [142, 57] width 17 height 7
click at [227, 55] on span "smaller" at bounding box center [238, 57] width 22 height 7
click at [257, 52] on icon "format_size" at bounding box center [262, 47] width 10 height 12
click at [44, 46] on icon "button" at bounding box center [47, 47] width 7 height 12
click at [72, 47] on icon "keyboard" at bounding box center [77, 47] width 10 height 12
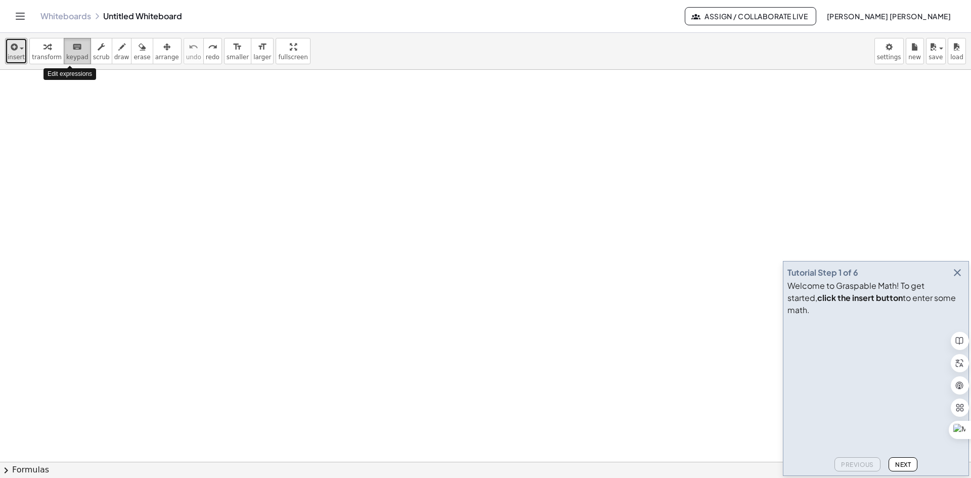
click at [72, 47] on icon "keyboard" at bounding box center [77, 47] width 10 height 12
drag, startPoint x: 167, startPoint y: 168, endPoint x: 235, endPoint y: 207, distance: 77.7
click at [155, 55] on span "arrange" at bounding box center [167, 57] width 24 height 7
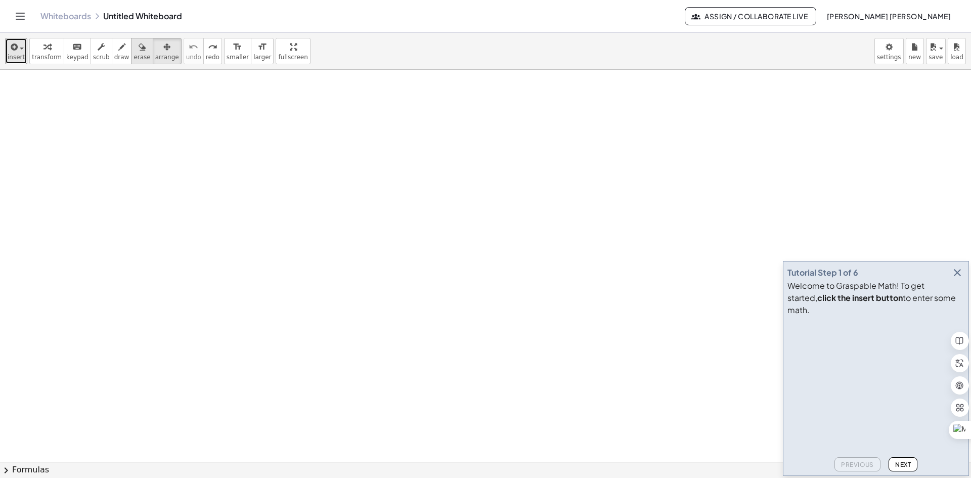
click at [134, 56] on span "erase" at bounding box center [142, 57] width 17 height 7
click at [114, 56] on span "draw" at bounding box center [121, 57] width 15 height 7
click at [17, 52] on div "button" at bounding box center [16, 46] width 17 height 12
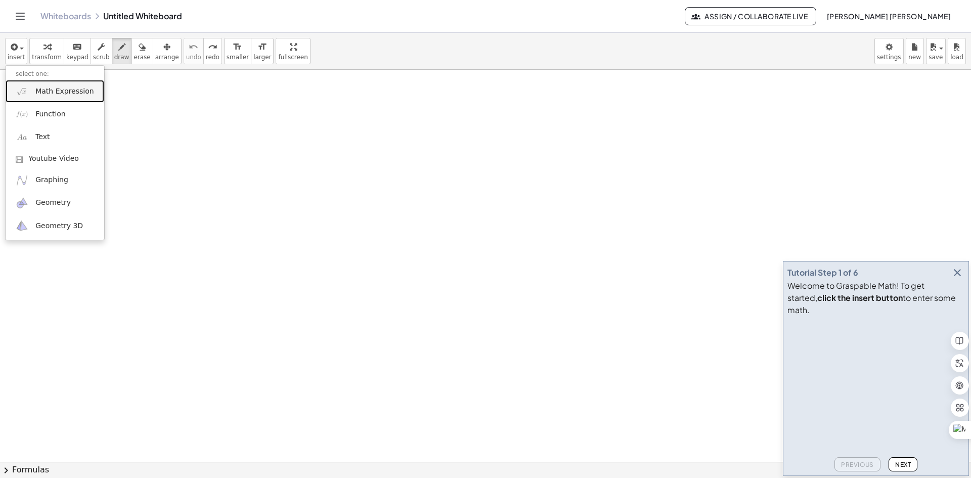
click at [39, 94] on span "Math Expression" at bounding box center [64, 92] width 58 height 10
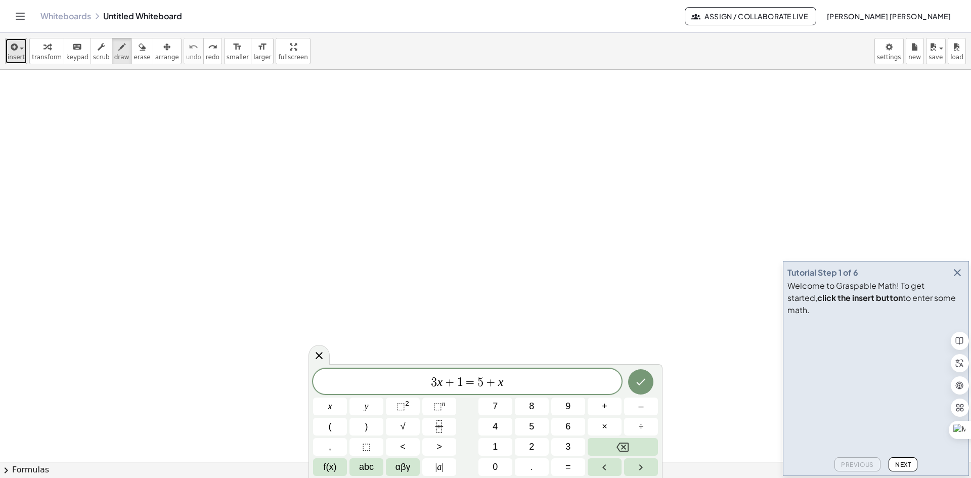
click at [11, 49] on icon "button" at bounding box center [13, 47] width 9 height 12
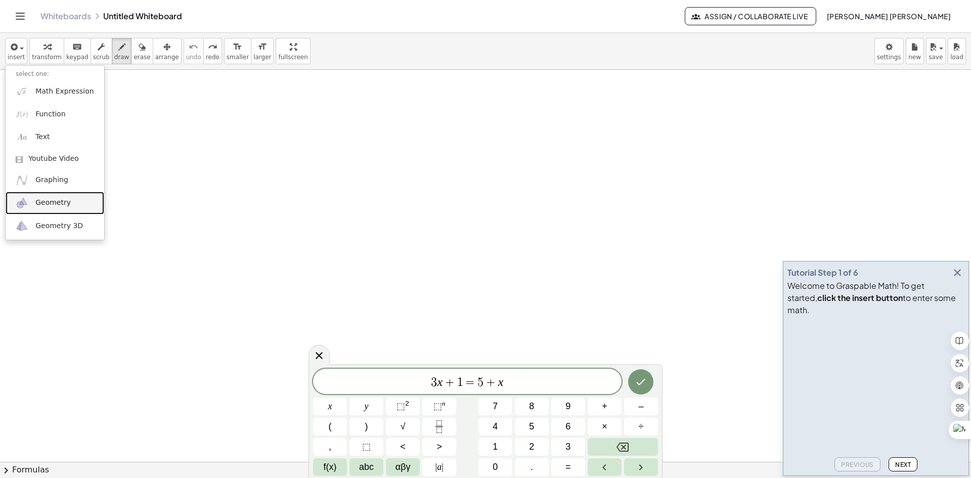
click at [67, 199] on link "Geometry" at bounding box center [55, 203] width 99 height 23
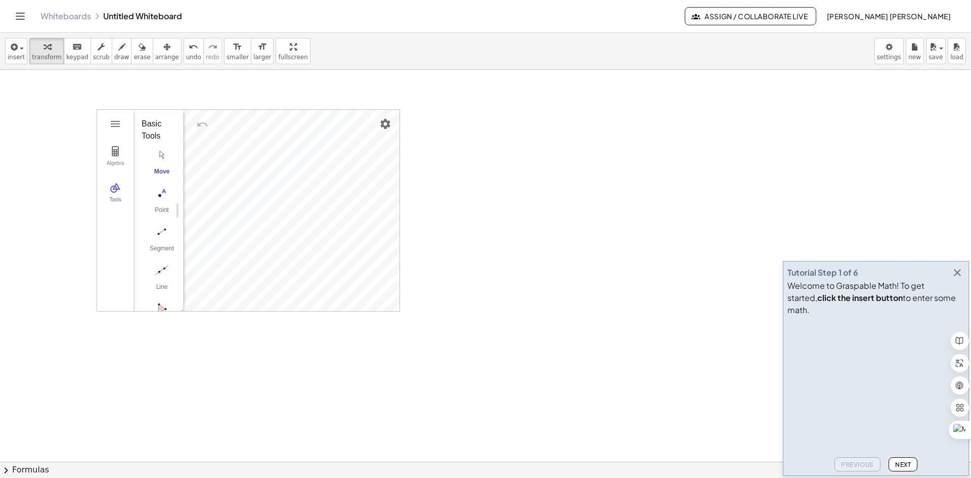
drag, startPoint x: 190, startPoint y: 212, endPoint x: 181, endPoint y: 213, distance: 9.1
click at [116, 161] on div "Algebra" at bounding box center [115, 167] width 32 height 14
click at [103, 182] on button "Tools" at bounding box center [115, 193] width 36 height 36
click at [163, 242] on img "Circle with Center through Point. Select center point, then point on circle" at bounding box center [162, 248] width 40 height 16
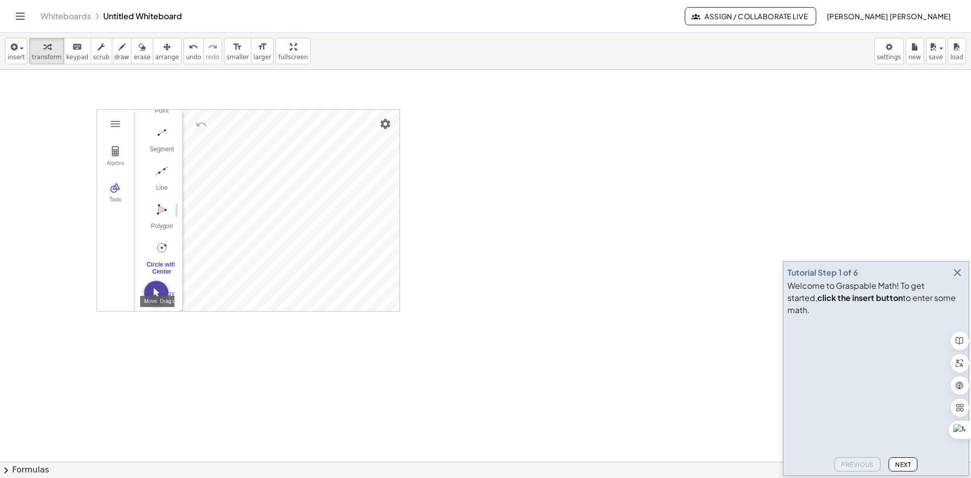
click at [152, 289] on img "Move. Drag or select object" at bounding box center [156, 293] width 24 height 24
click at [163, 44] on div "**********" at bounding box center [485, 51] width 971 height 37
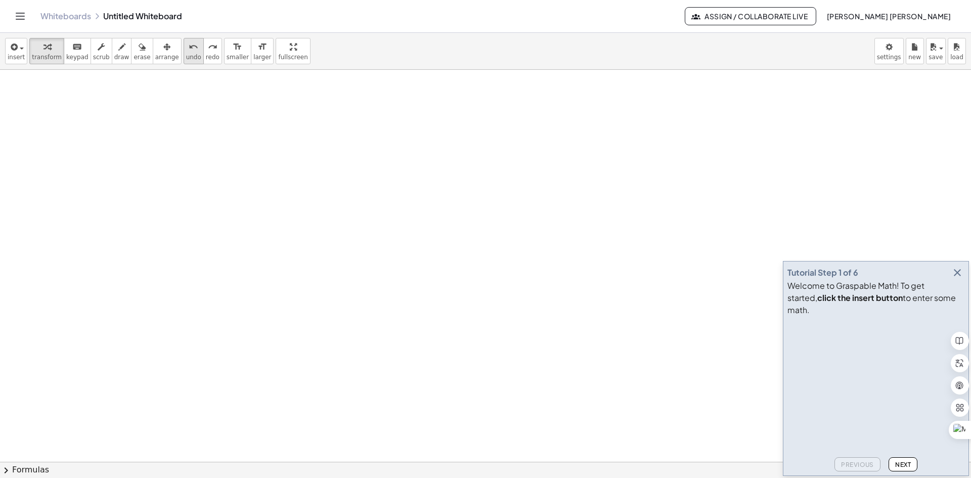
click at [186, 44] on div "undo" at bounding box center [193, 46] width 15 height 12
click at [13, 53] on icon "button" at bounding box center [13, 47] width 9 height 12
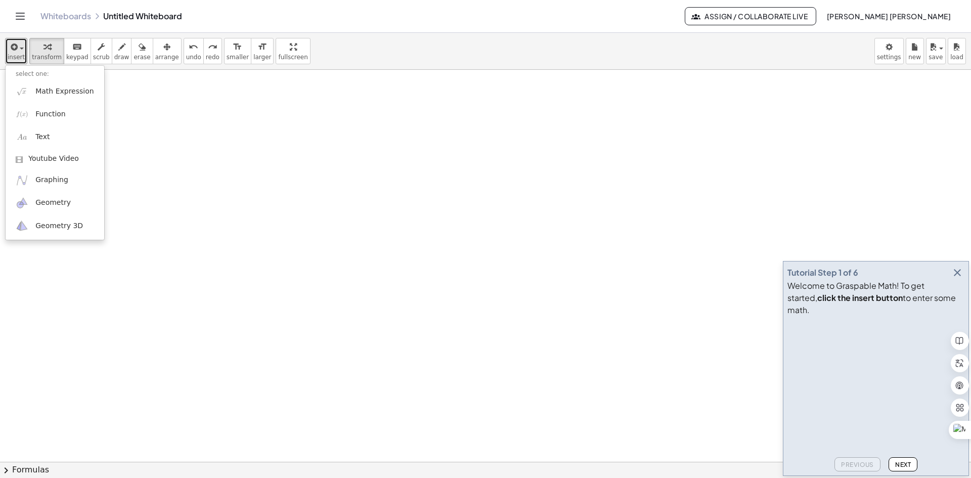
click at [112, 63] on button "draw" at bounding box center [122, 51] width 20 height 26
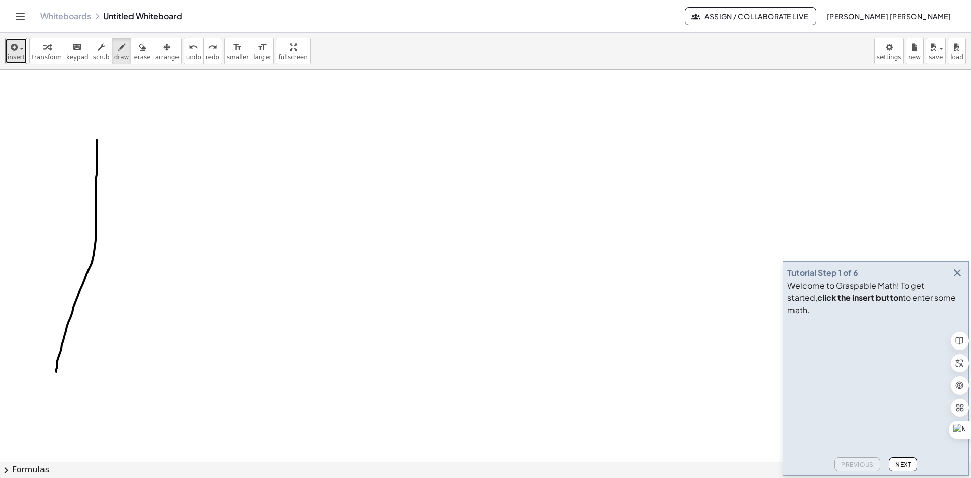
drag, startPoint x: 97, startPoint y: 140, endPoint x: 70, endPoint y: 249, distance: 112.4
click at [189, 52] on icon "undo" at bounding box center [194, 47] width 10 height 12
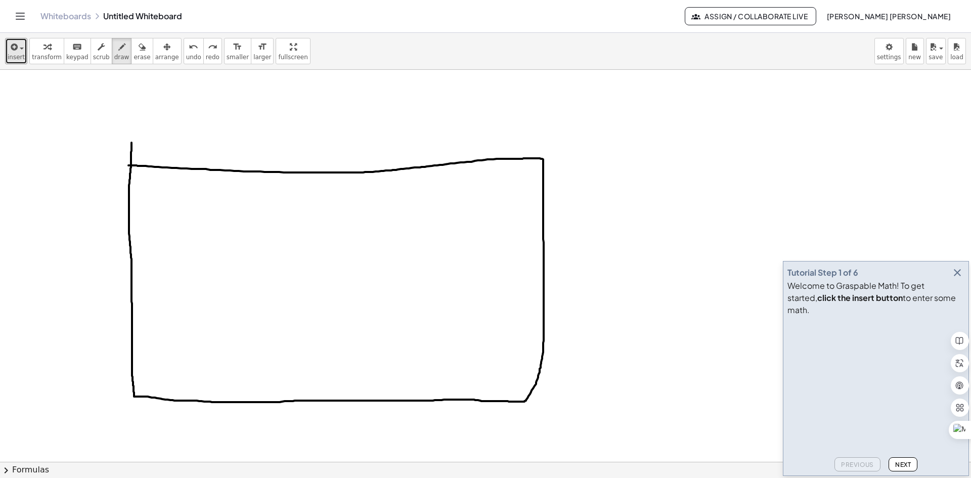
drag, startPoint x: 132, startPoint y: 143, endPoint x: 323, endPoint y: 166, distance: 192.7
click at [136, 56] on button "erase" at bounding box center [142, 51] width 22 height 26
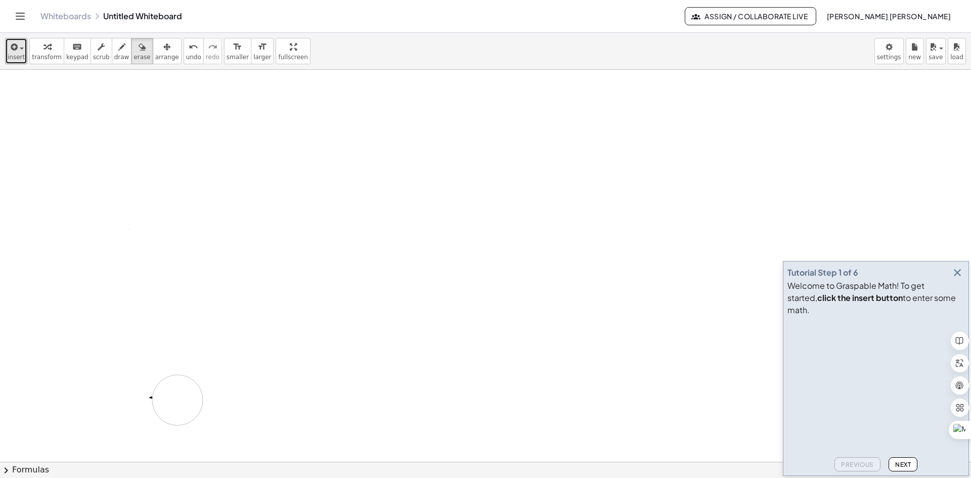
drag, startPoint x: 94, startPoint y: 268, endPoint x: 175, endPoint y: 387, distance: 144.1
